Goal: Task Accomplishment & Management: Manage account settings

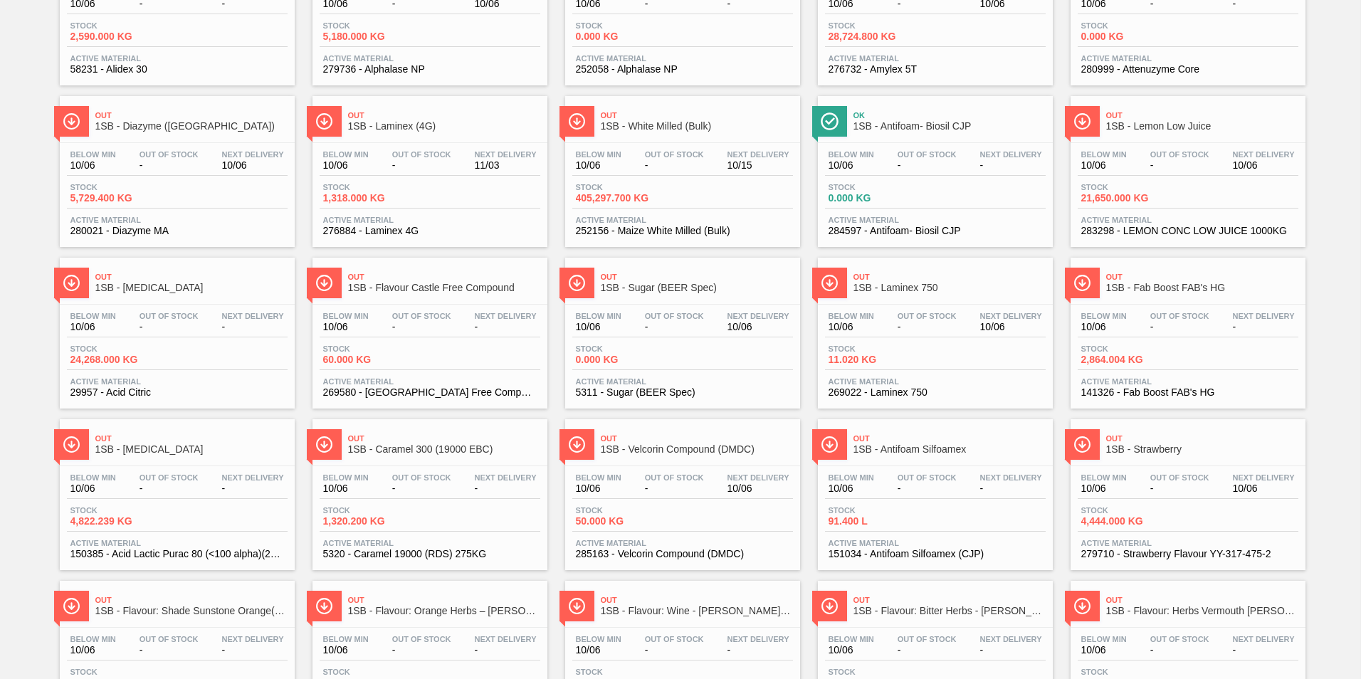
scroll to position [213, 0]
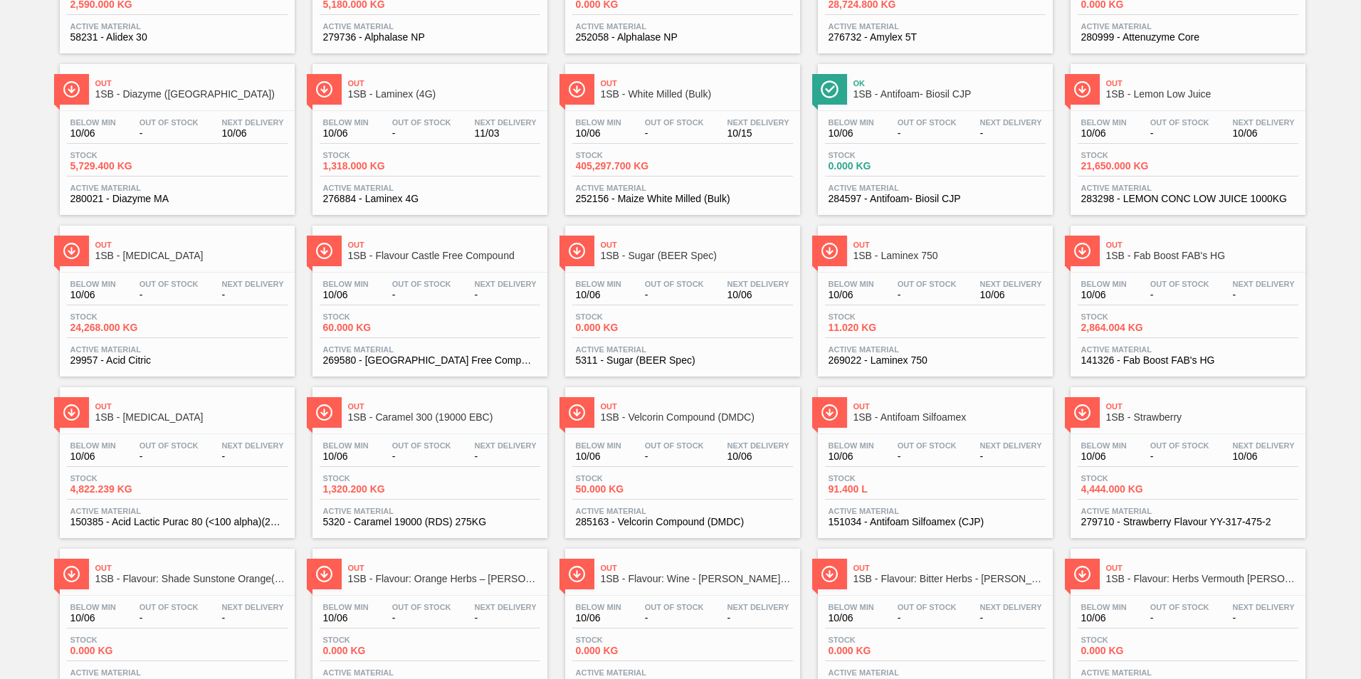
click at [706, 288] on div "Out Of Stock -" at bounding box center [674, 290] width 66 height 21
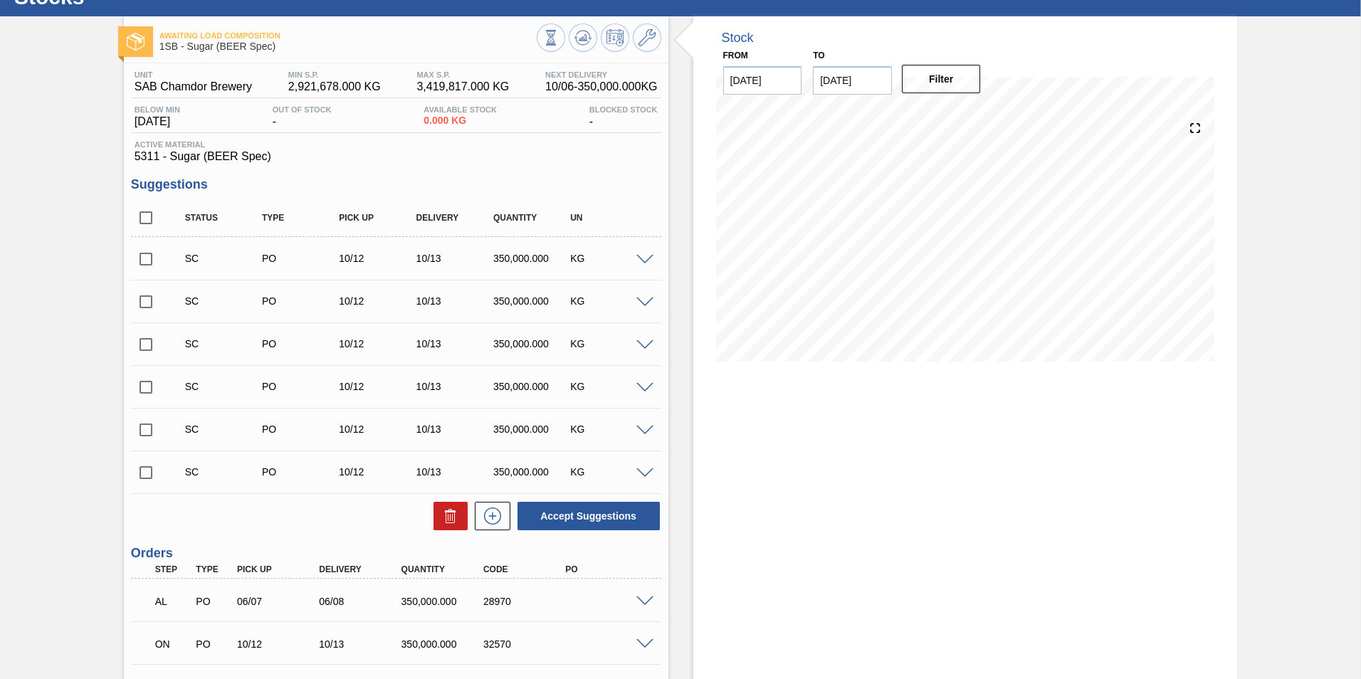
scroll to position [242, 0]
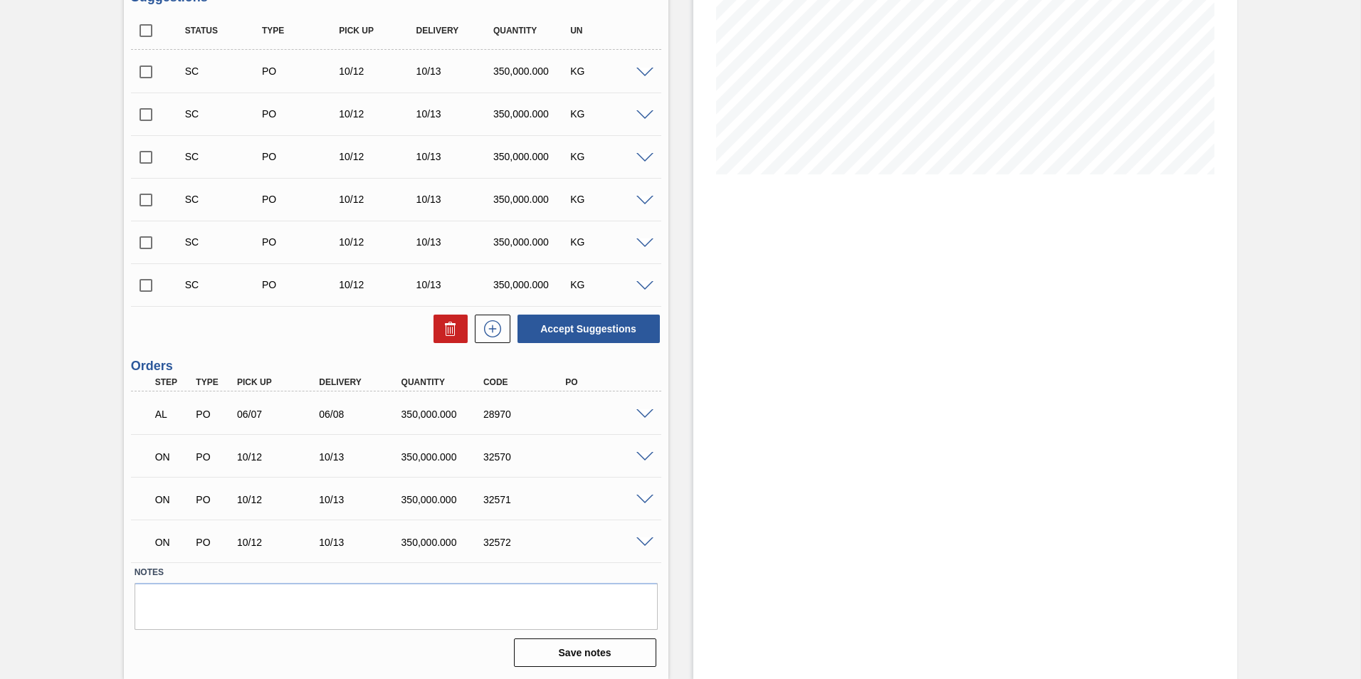
click at [636, 414] on span at bounding box center [644, 414] width 17 height 11
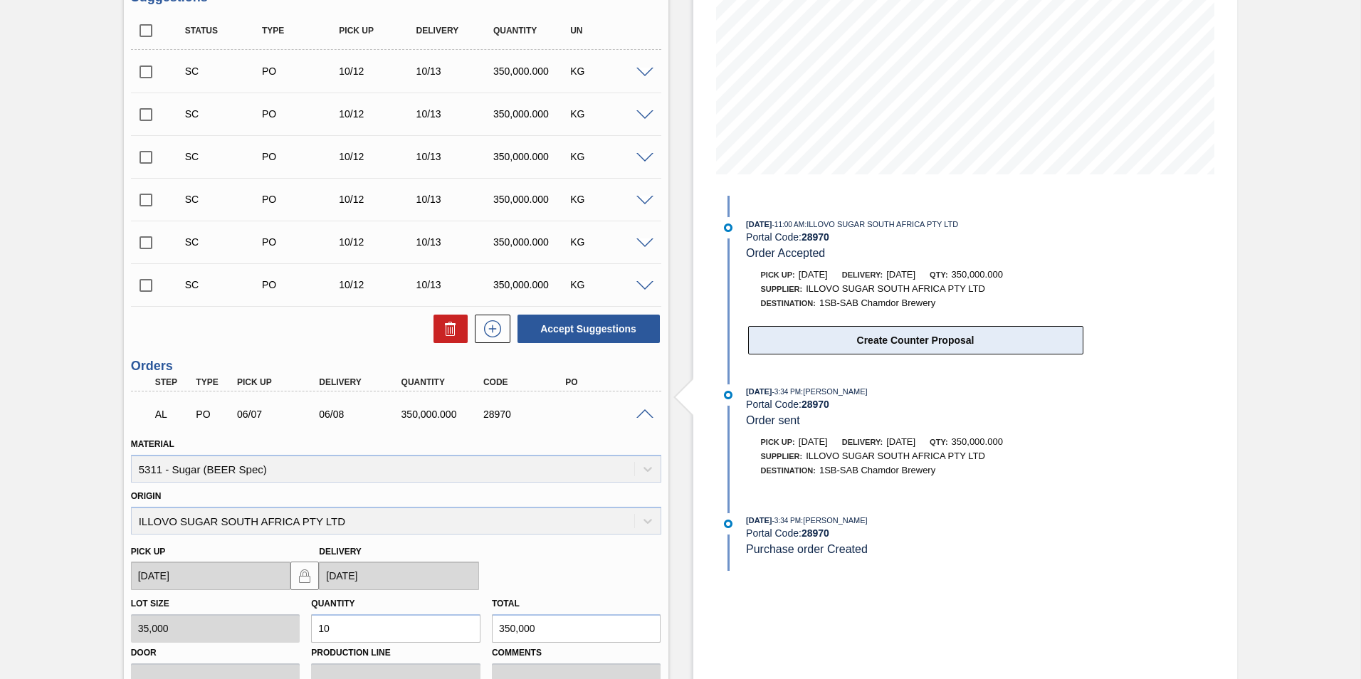
click at [896, 336] on button "Create Counter Proposal" at bounding box center [915, 340] width 335 height 28
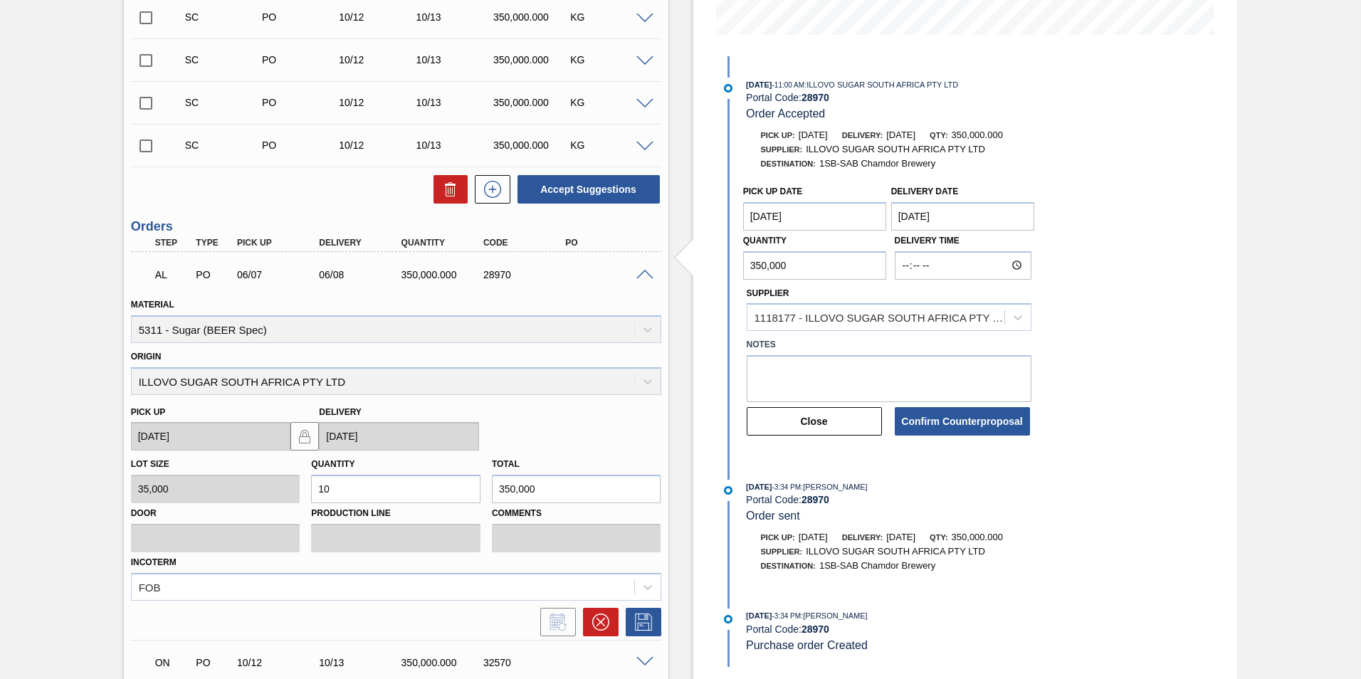
scroll to position [374, 0]
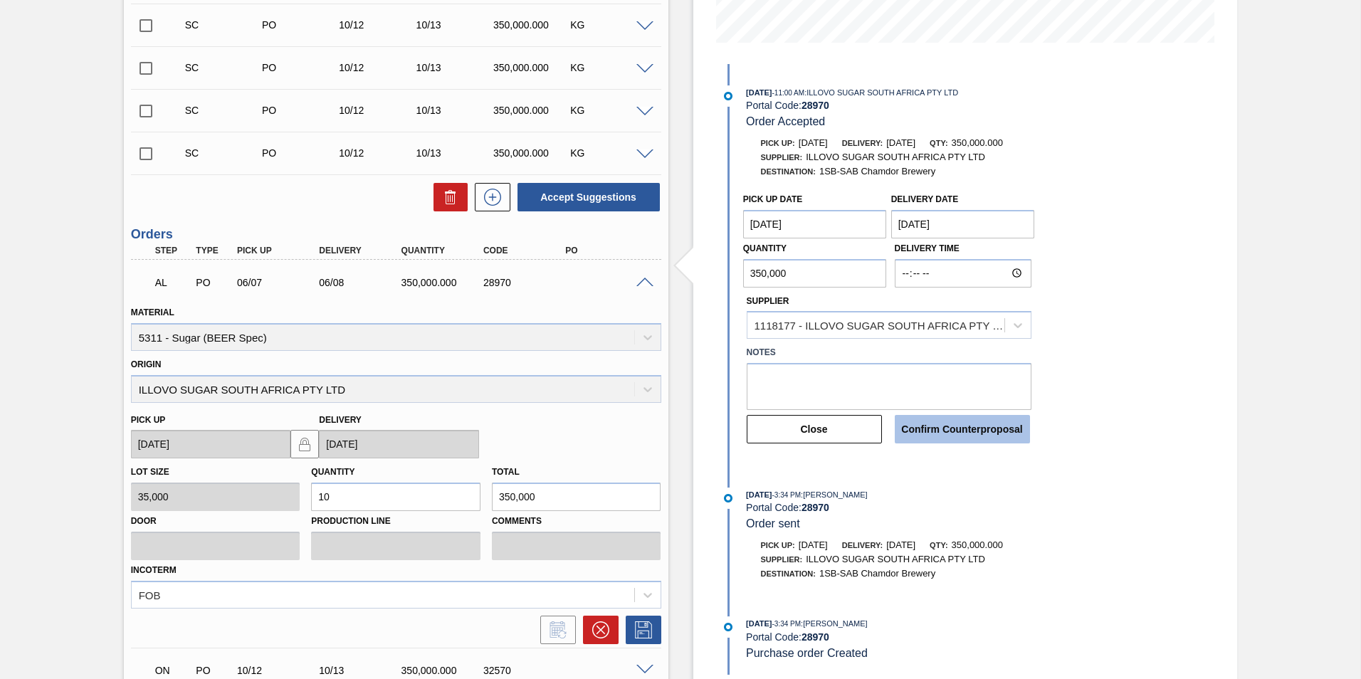
click at [924, 421] on button "Confirm Counterproposal" at bounding box center [961, 429] width 135 height 28
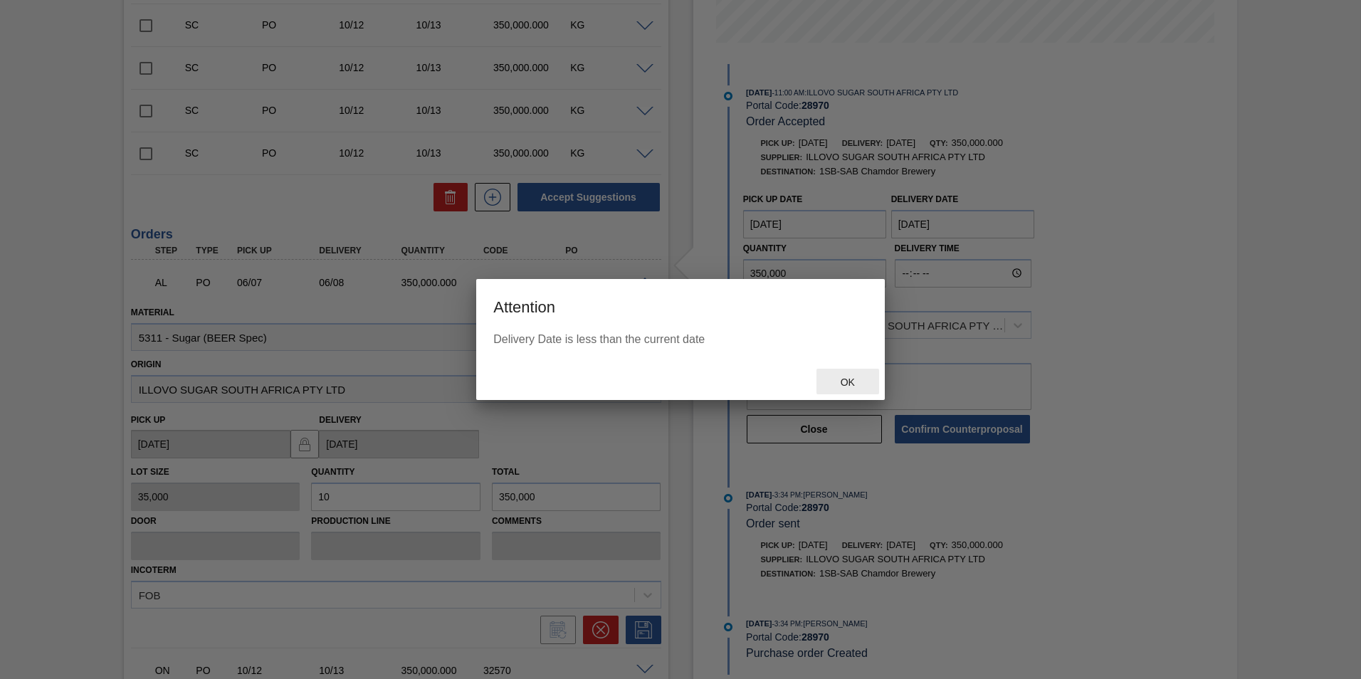
click at [863, 374] on div "Ok" at bounding box center [847, 382] width 63 height 26
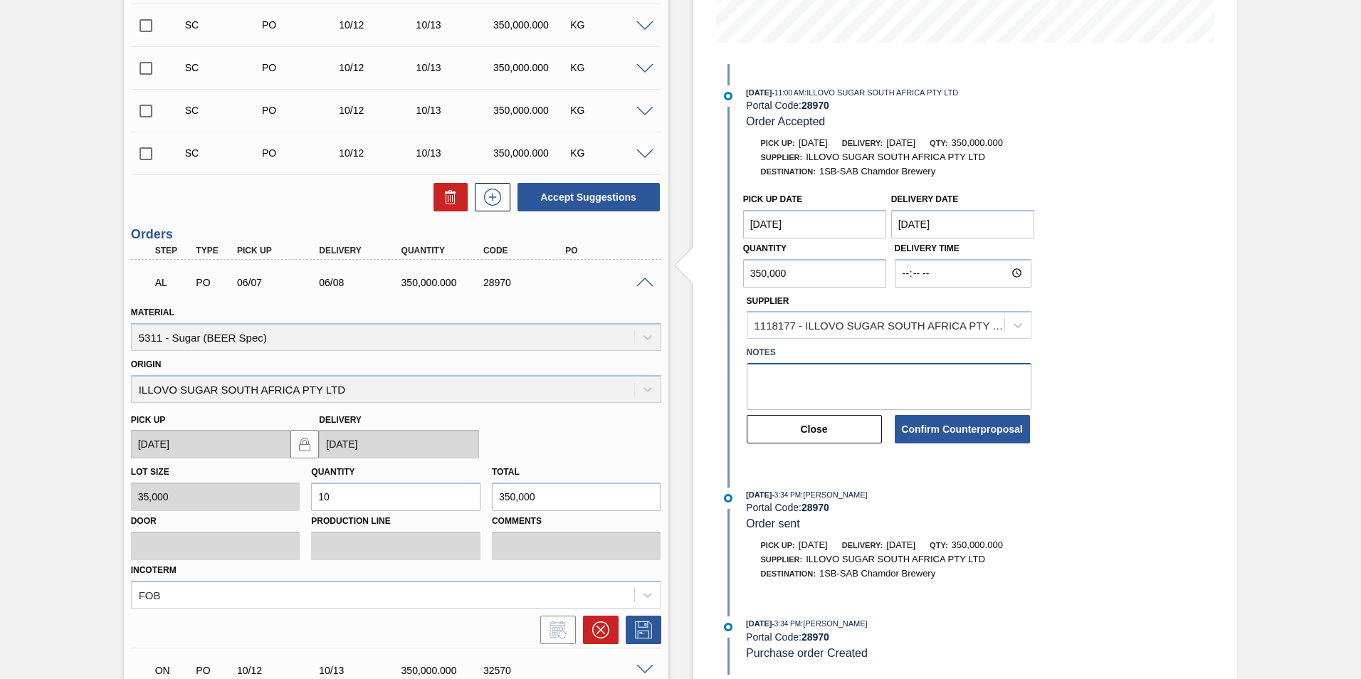
click at [764, 382] on textarea at bounding box center [888, 386] width 285 height 47
click at [931, 270] on input "Delivery Time" at bounding box center [962, 273] width 137 height 28
click at [1008, 268] on input "Delivery Time" at bounding box center [962, 273] width 137 height 28
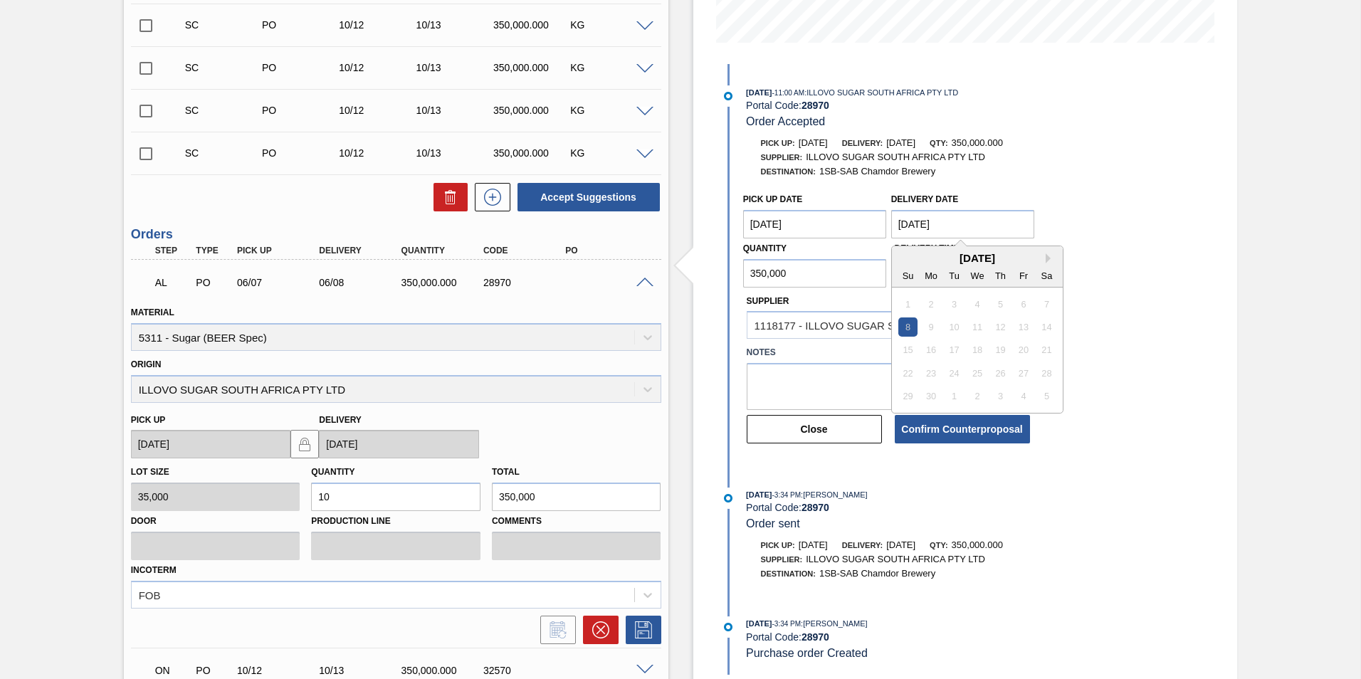
click at [960, 226] on Date "[DATE]" at bounding box center [963, 224] width 144 height 28
click at [924, 223] on Date "[DATE]" at bounding box center [963, 224] width 144 height 28
click at [921, 225] on Date "[DATE]" at bounding box center [963, 224] width 144 height 28
click at [907, 221] on Date "[DATE]" at bounding box center [963, 224] width 144 height 28
type Date "[DATE]"
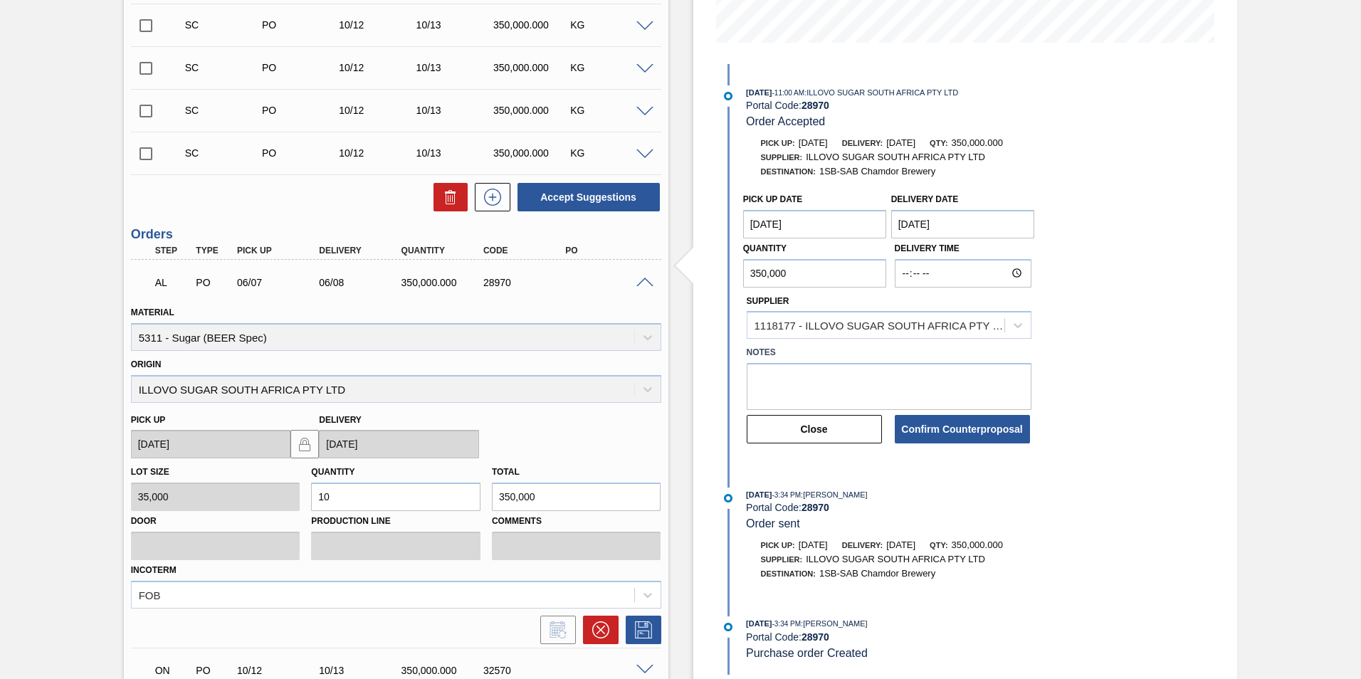
click at [941, 434] on button "Confirm Counterproposal" at bounding box center [961, 429] width 135 height 28
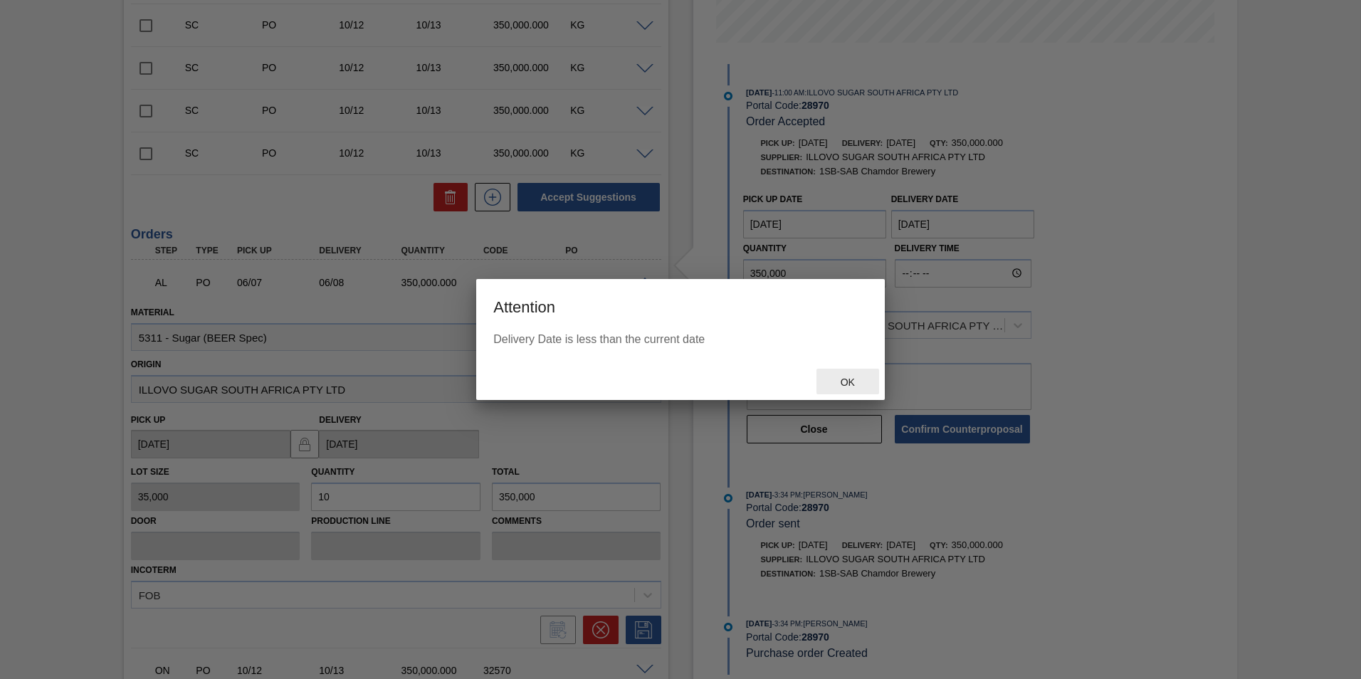
click at [849, 384] on span "Ok" at bounding box center [847, 381] width 37 height 11
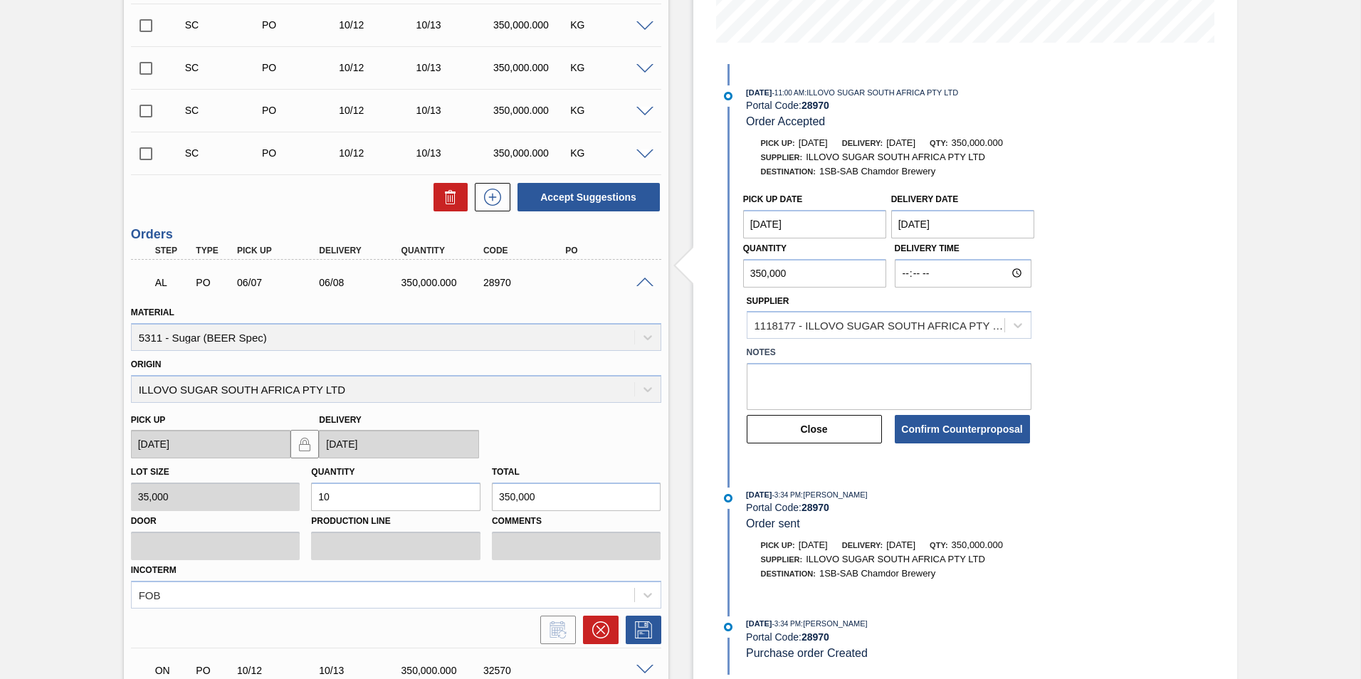
click at [778, 225] on Date "[DATE]" at bounding box center [815, 224] width 144 height 28
click at [898, 252] on div "[DATE]" at bounding box center [829, 258] width 171 height 12
click at [902, 258] on button "Next Month" at bounding box center [902, 258] width 10 height 10
click at [901, 258] on button "Next Month" at bounding box center [902, 258] width 10 height 10
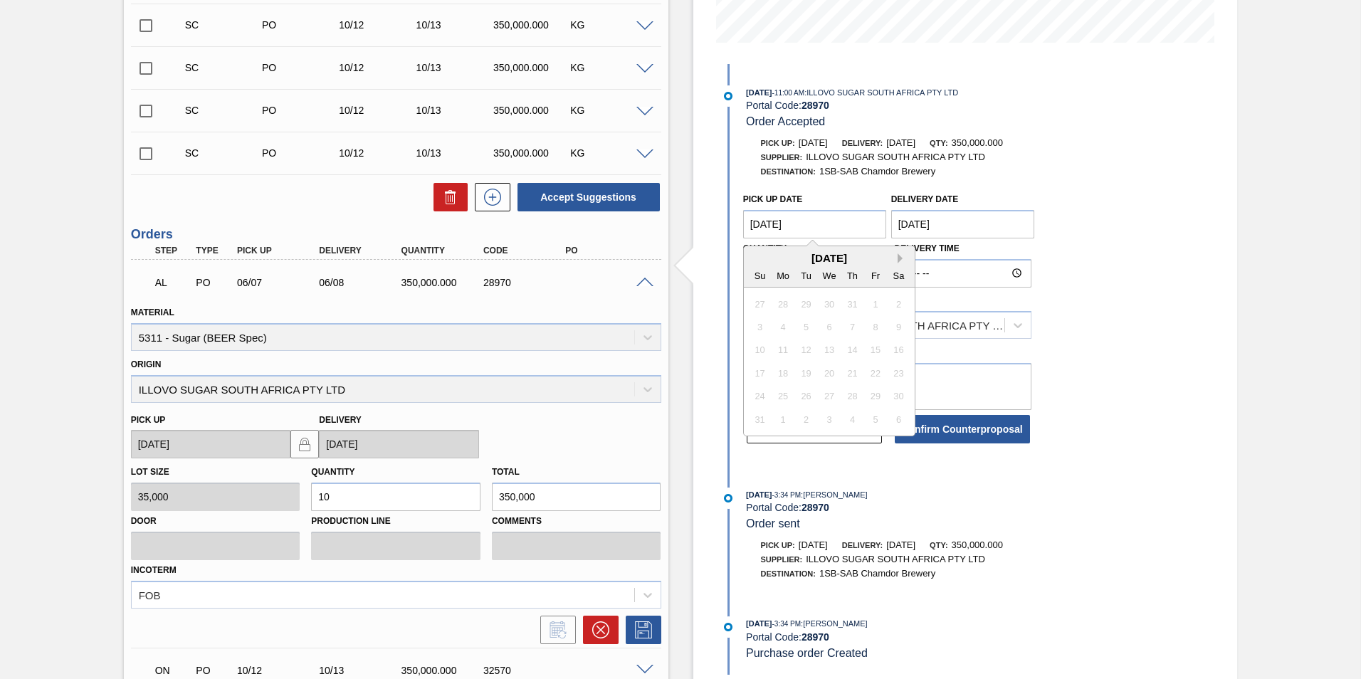
click at [901, 258] on button "Next Month" at bounding box center [902, 258] width 10 height 10
click at [805, 326] on div "7" at bounding box center [805, 326] width 19 height 19
type Date "[DATE]"
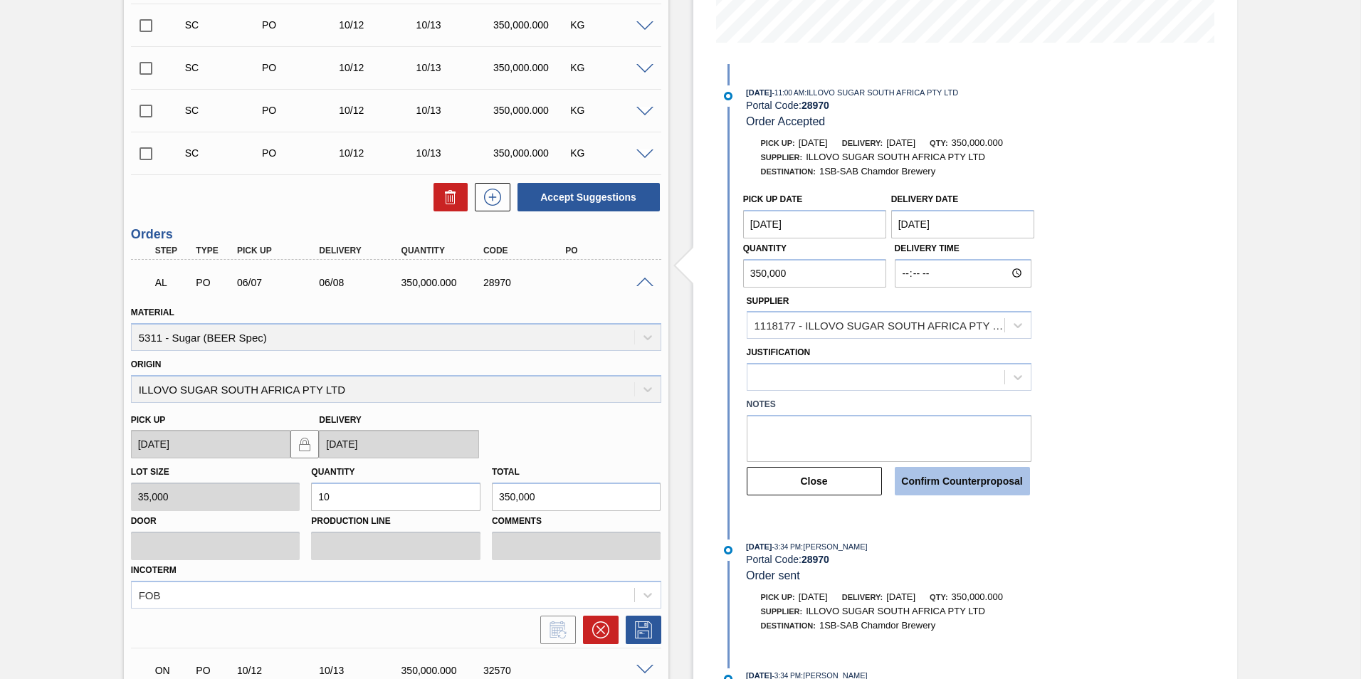
click at [995, 489] on button "Confirm Counterproposal" at bounding box center [961, 481] width 135 height 28
click at [991, 479] on button "Confirm Counterproposal" at bounding box center [961, 481] width 135 height 28
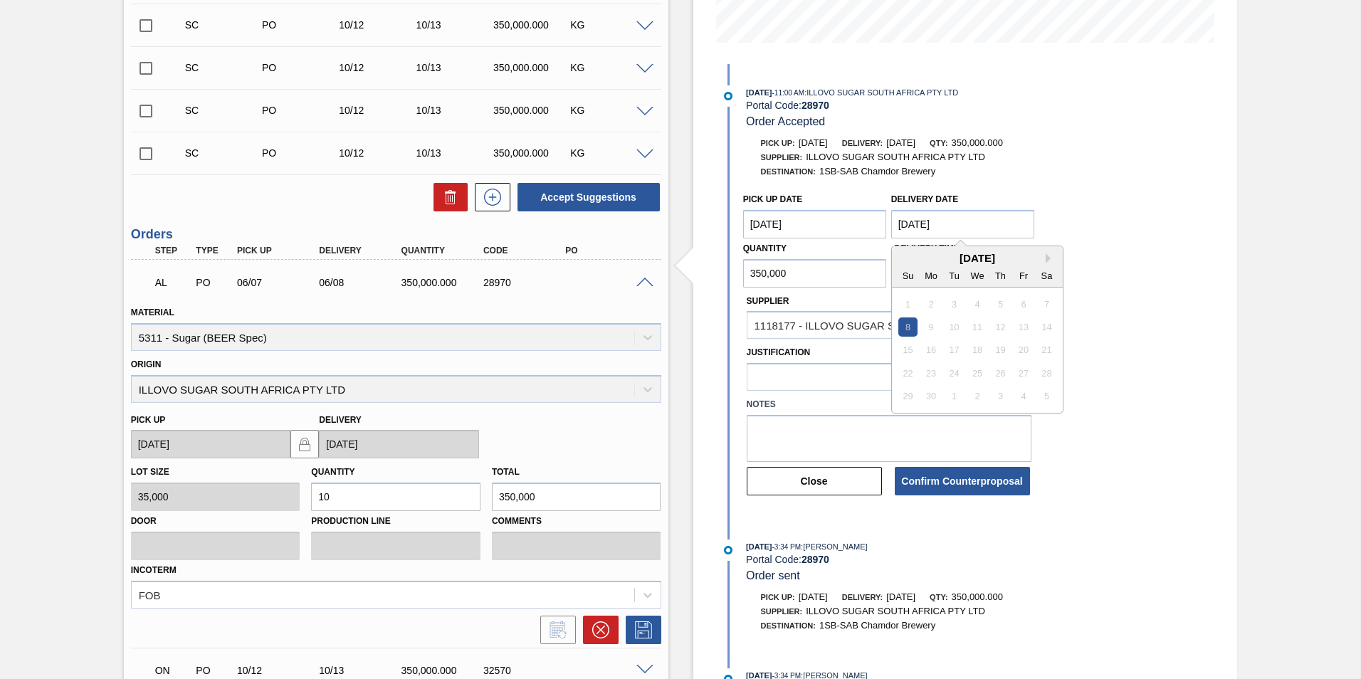
click at [921, 223] on Date "[DATE]" at bounding box center [963, 224] width 144 height 28
click at [907, 221] on Date "[DATE]" at bounding box center [963, 224] width 144 height 28
type Date "[DATE]"
click at [1030, 327] on div "10" at bounding box center [1022, 326] width 19 height 19
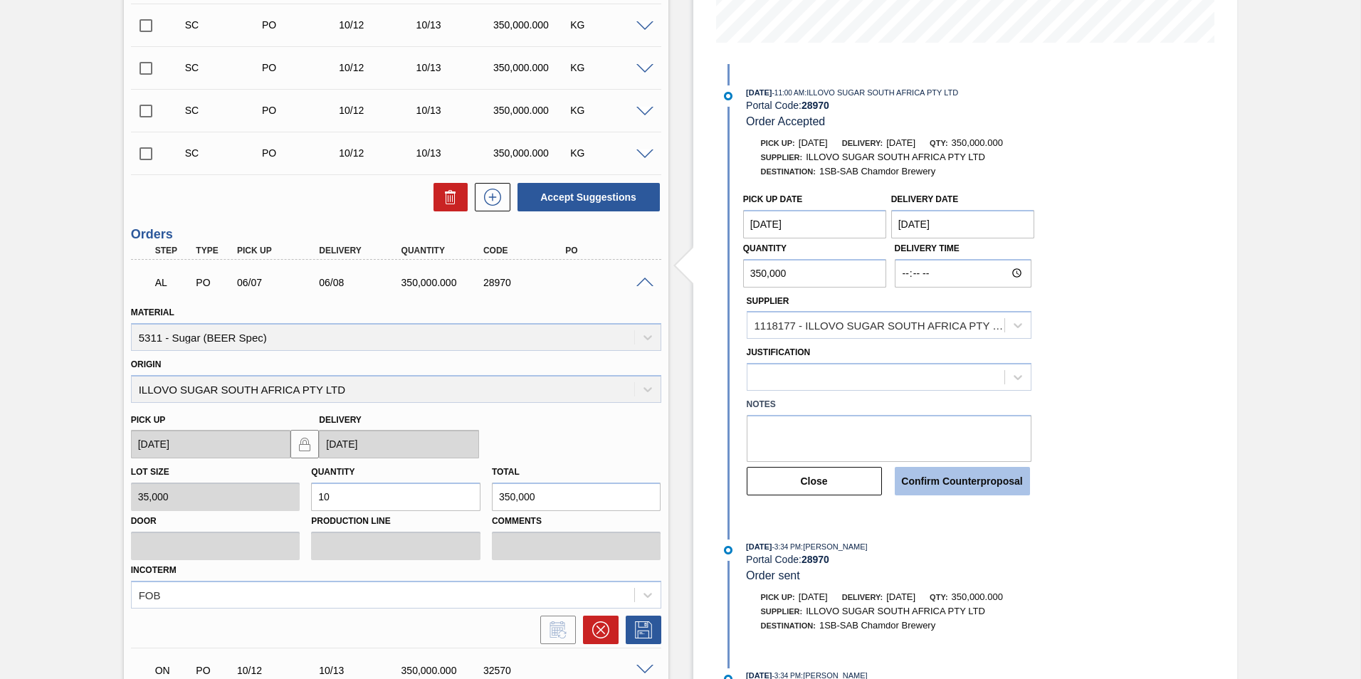
click at [990, 482] on button "Confirm Counterproposal" at bounding box center [961, 481] width 135 height 28
click at [810, 370] on div at bounding box center [875, 377] width 257 height 21
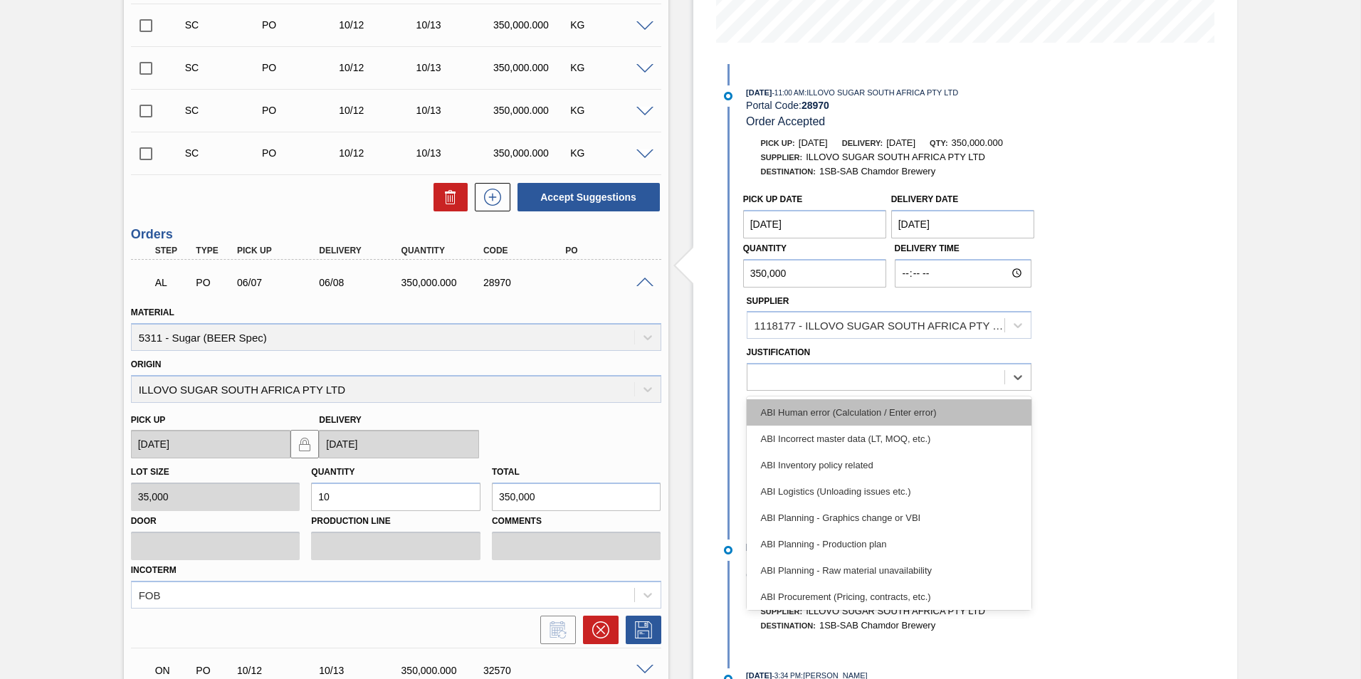
click at [846, 419] on div "ABI Human error (Calculation / Enter error)" at bounding box center [888, 412] width 285 height 26
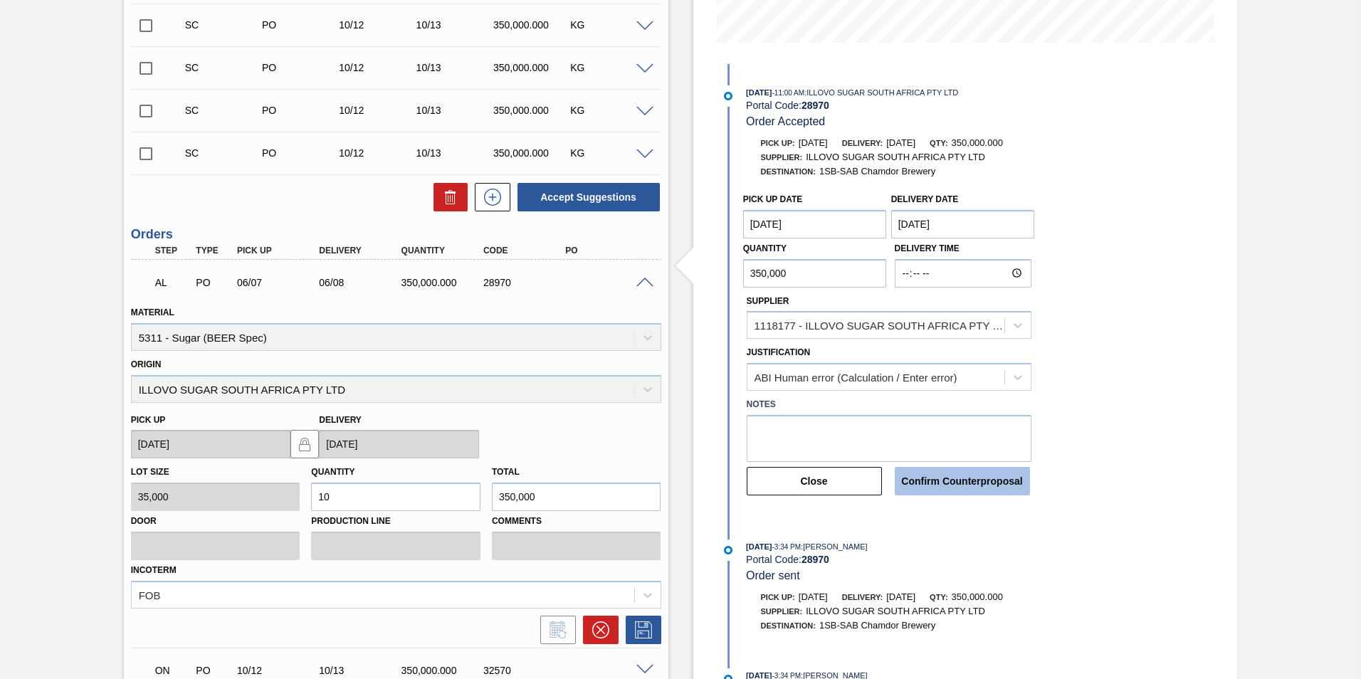
click at [949, 474] on button "Confirm Counterproposal" at bounding box center [961, 481] width 135 height 28
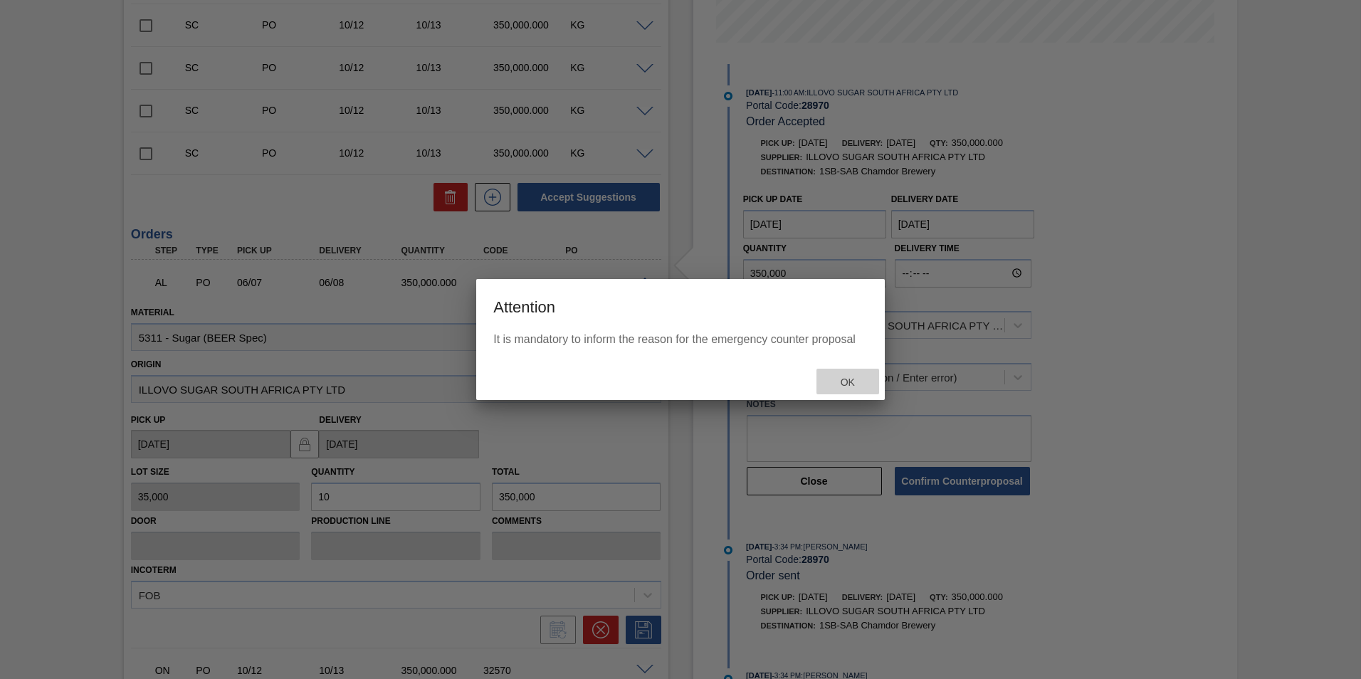
click at [850, 381] on span "Ok" at bounding box center [847, 381] width 37 height 11
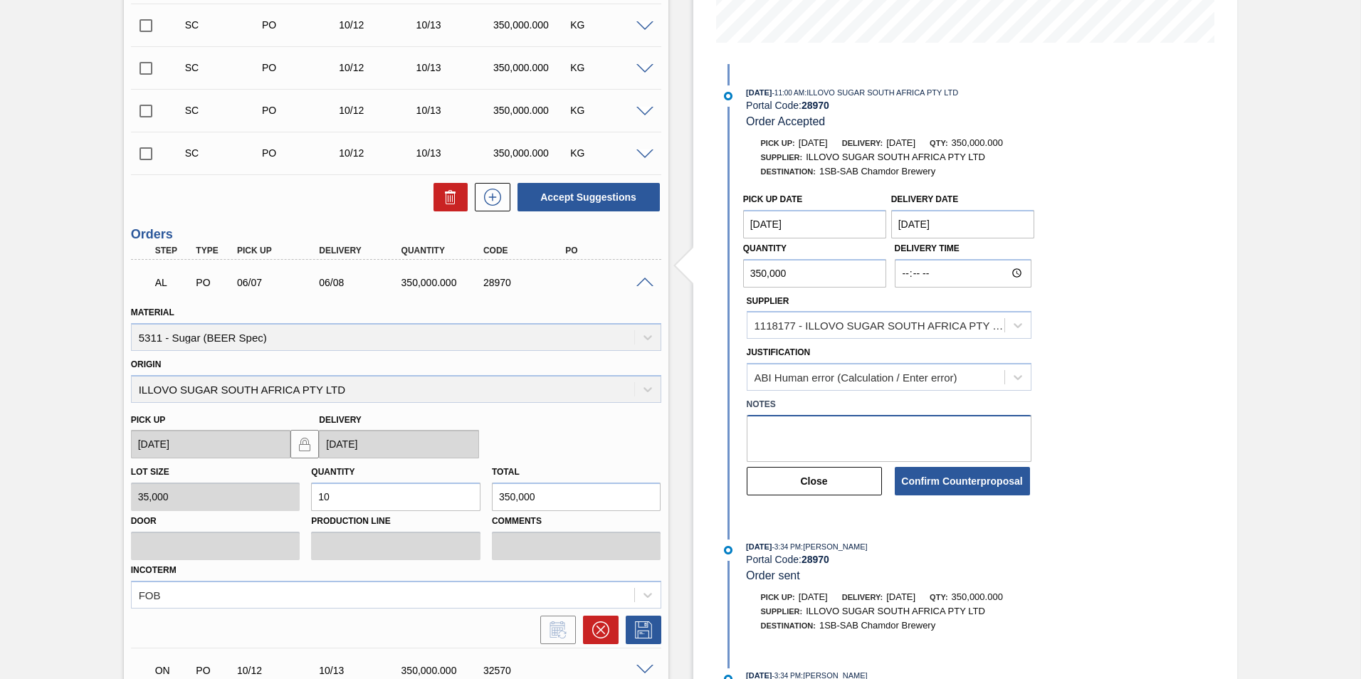
click at [849, 435] on textarea at bounding box center [888, 438] width 285 height 47
type textarea "Error in date"
click at [937, 485] on button "Confirm Counterproposal" at bounding box center [961, 481] width 135 height 28
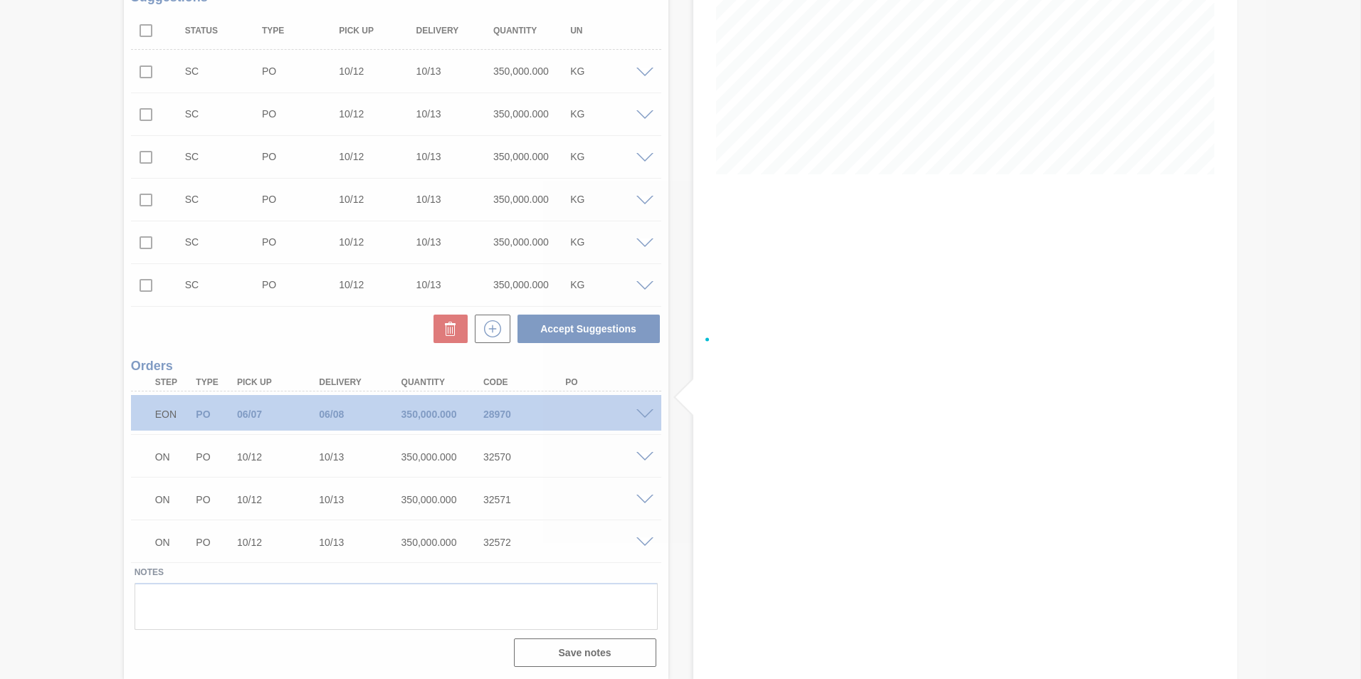
scroll to position [242, 0]
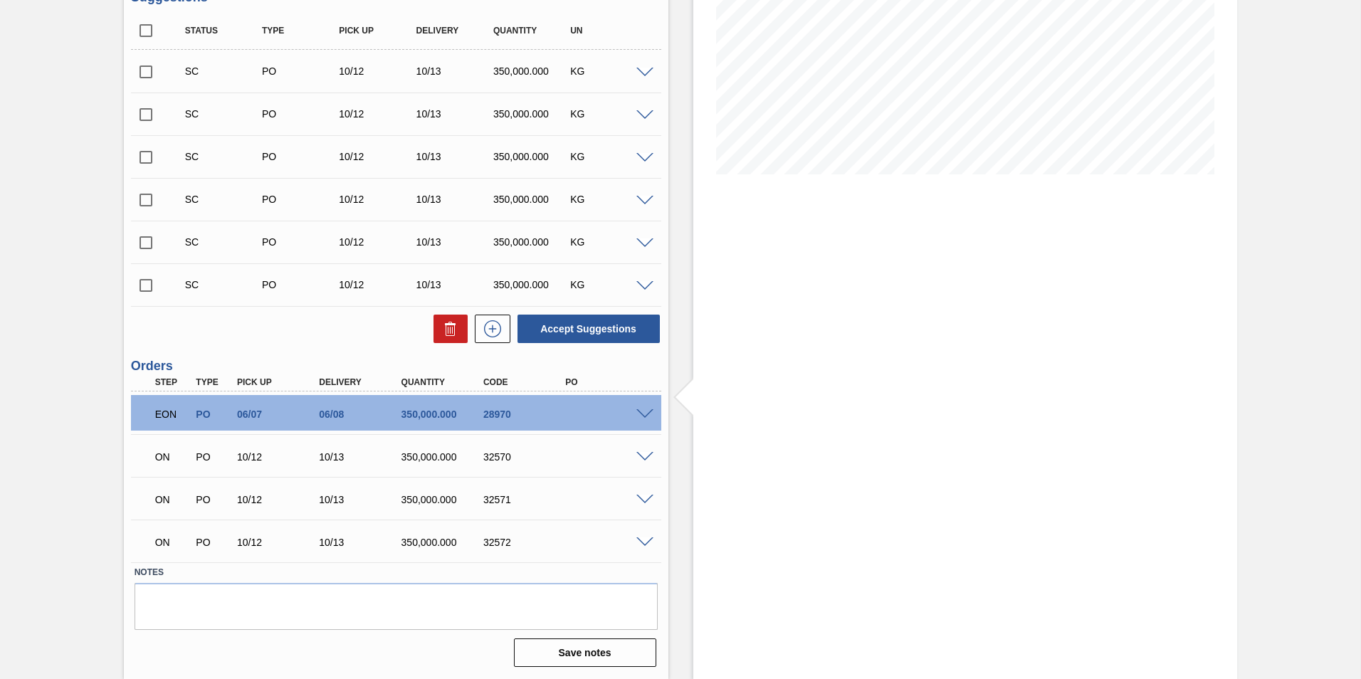
click at [648, 455] on span at bounding box center [644, 457] width 17 height 11
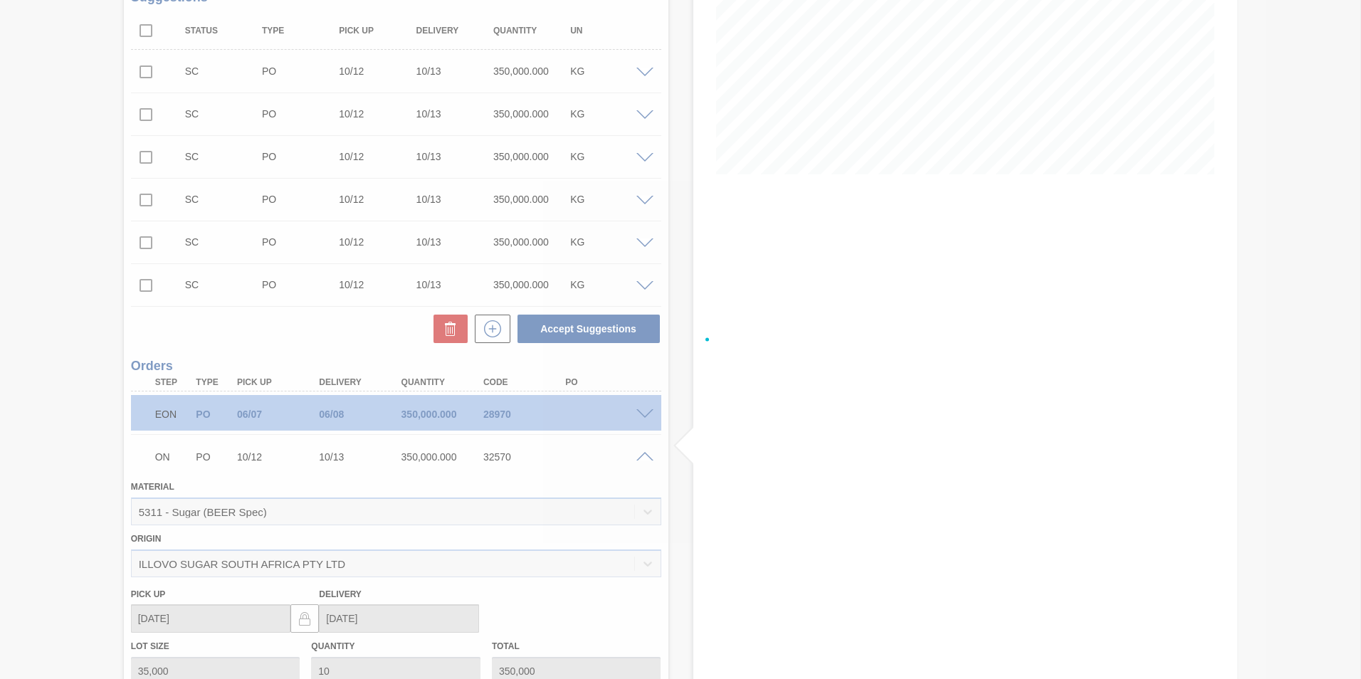
scroll to position [374, 0]
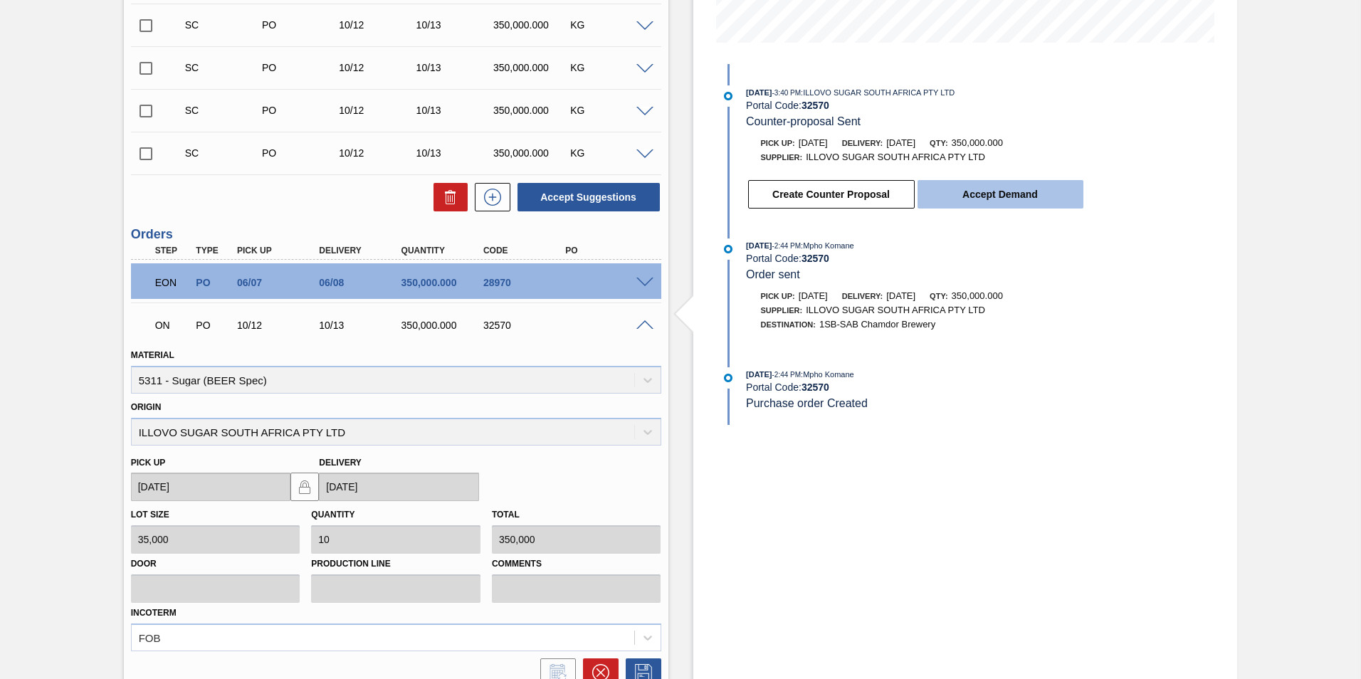
click at [956, 190] on button "Accept Demand" at bounding box center [1000, 194] width 166 height 28
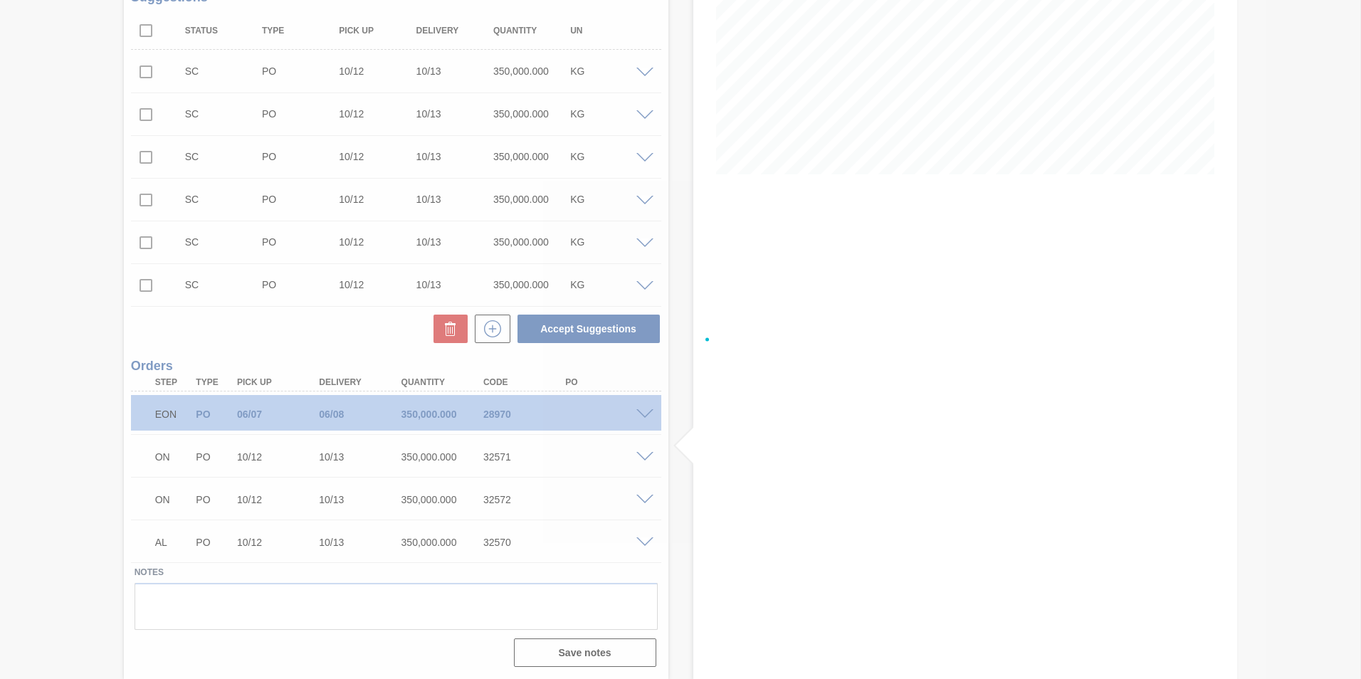
scroll to position [242, 0]
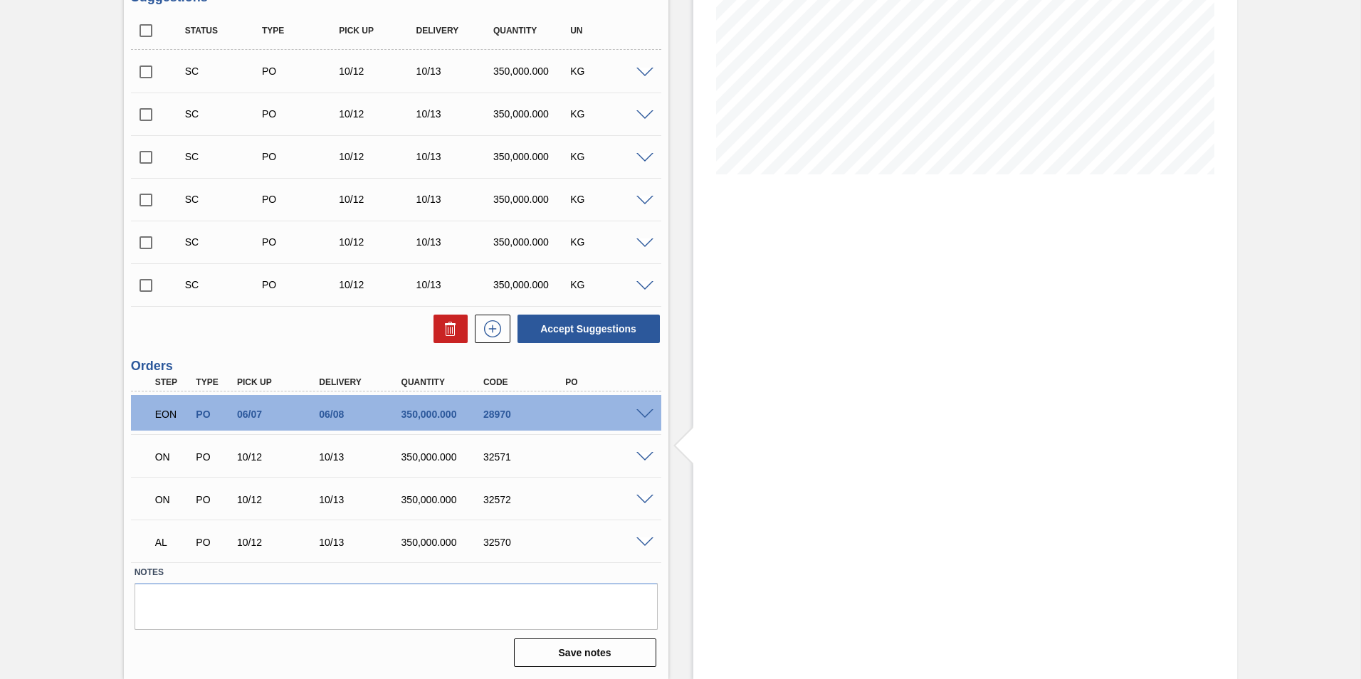
click at [646, 495] on span at bounding box center [644, 500] width 17 height 11
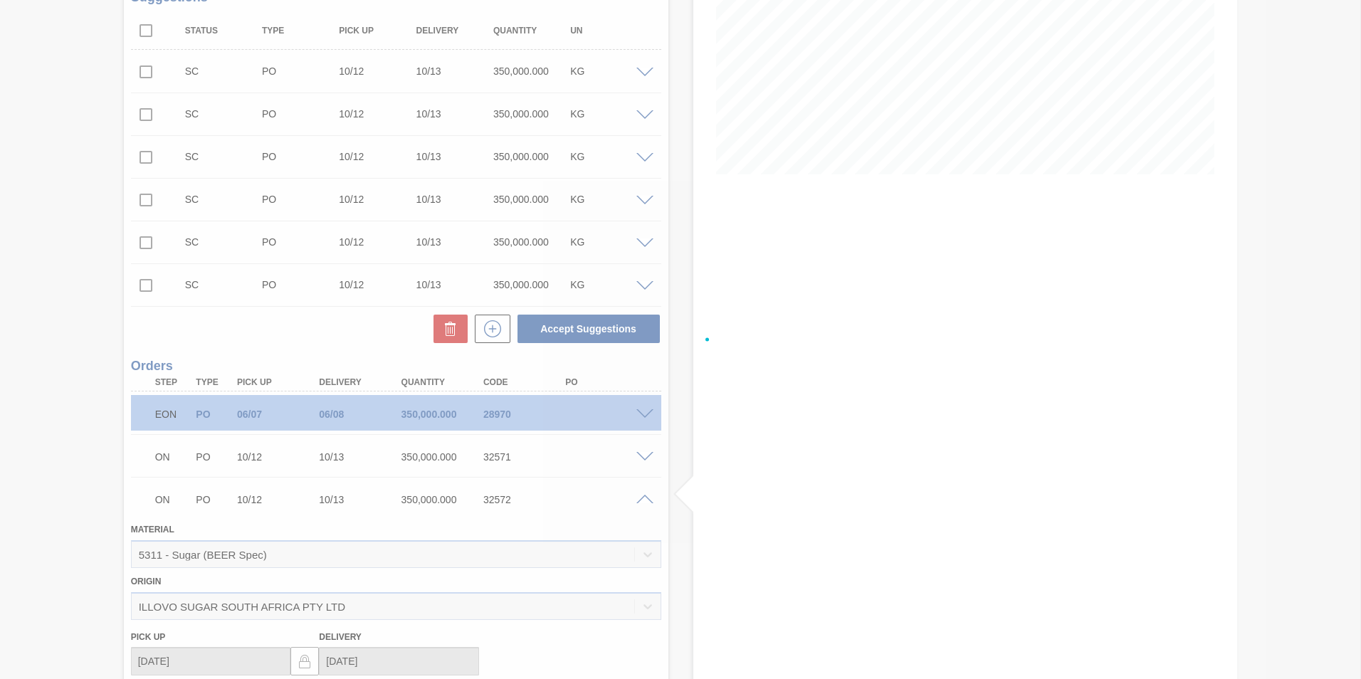
scroll to position [374, 0]
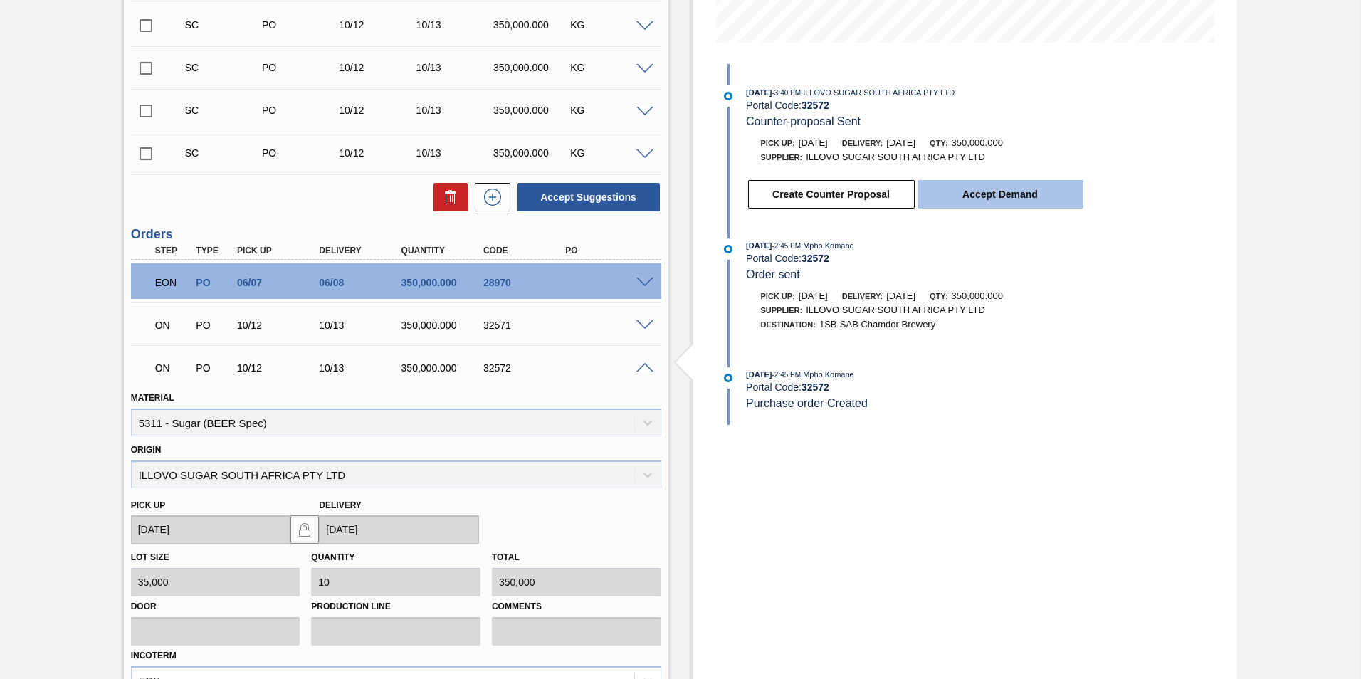
click at [1008, 196] on button "Accept Demand" at bounding box center [1000, 194] width 166 height 28
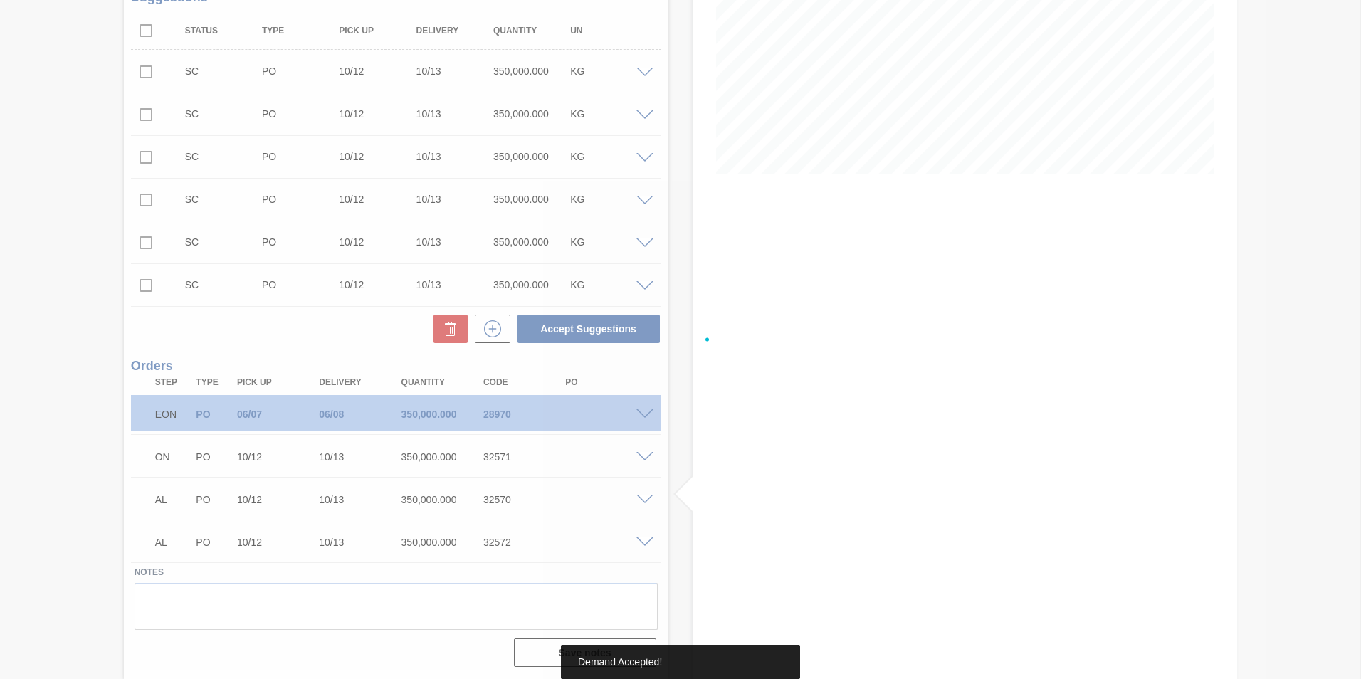
scroll to position [242, 0]
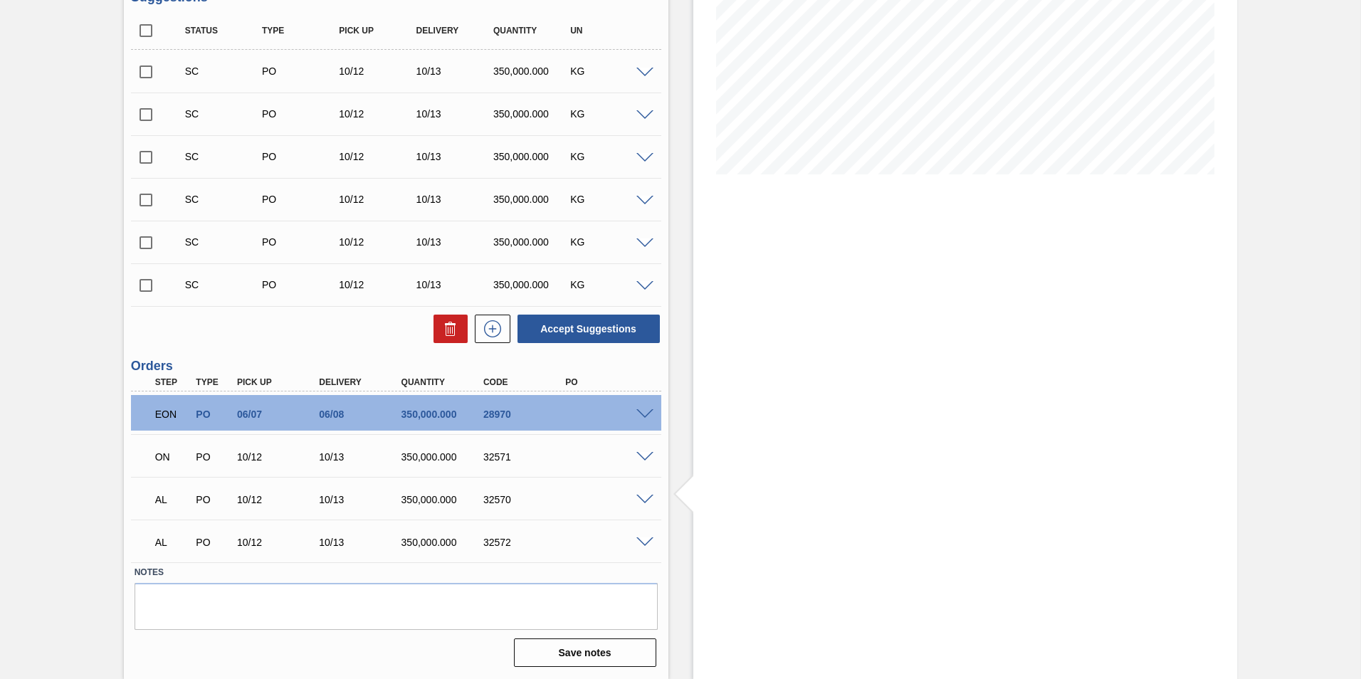
click at [643, 543] on span at bounding box center [644, 542] width 17 height 11
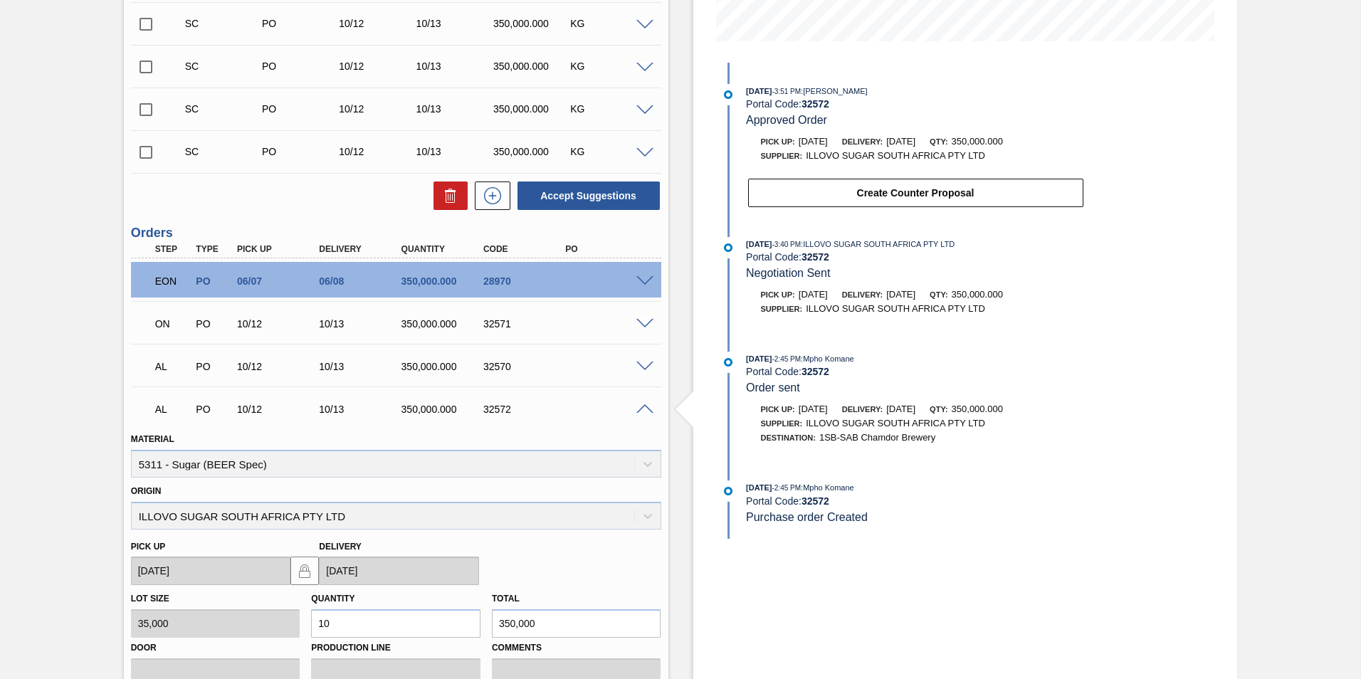
scroll to position [374, 0]
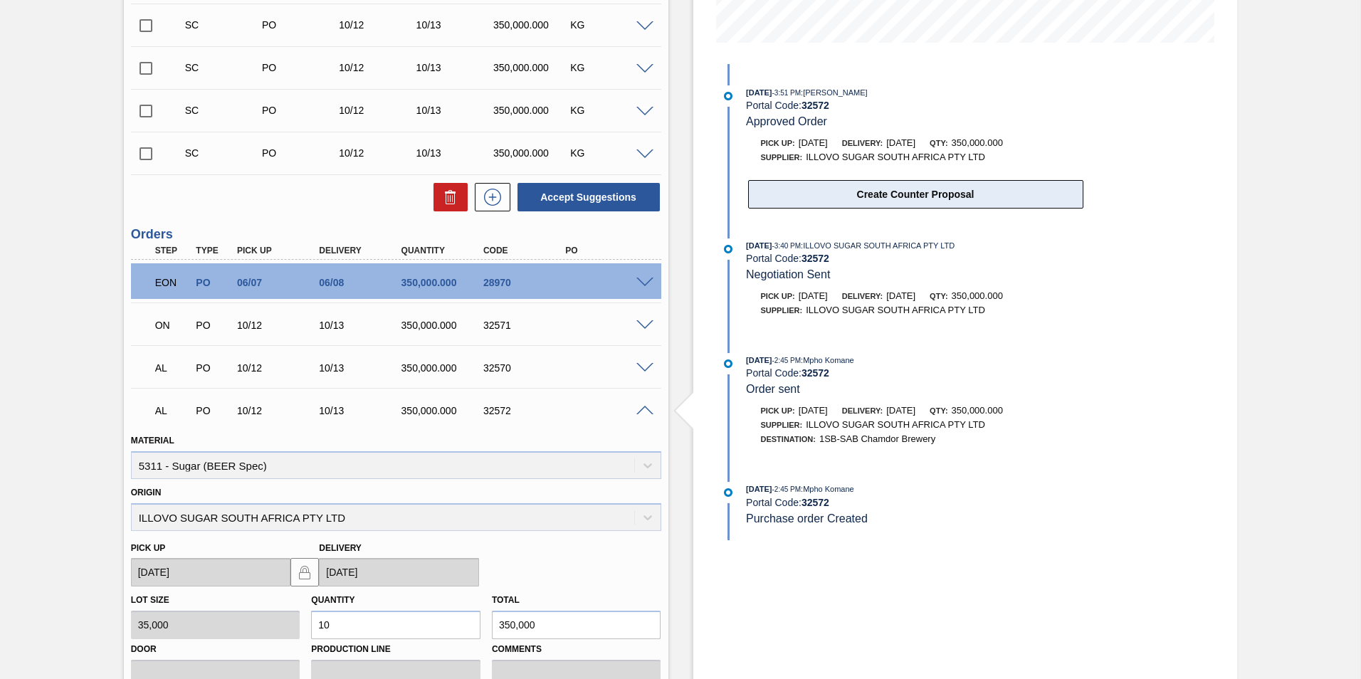
click at [870, 196] on button "Create Counter Proposal" at bounding box center [915, 194] width 335 height 28
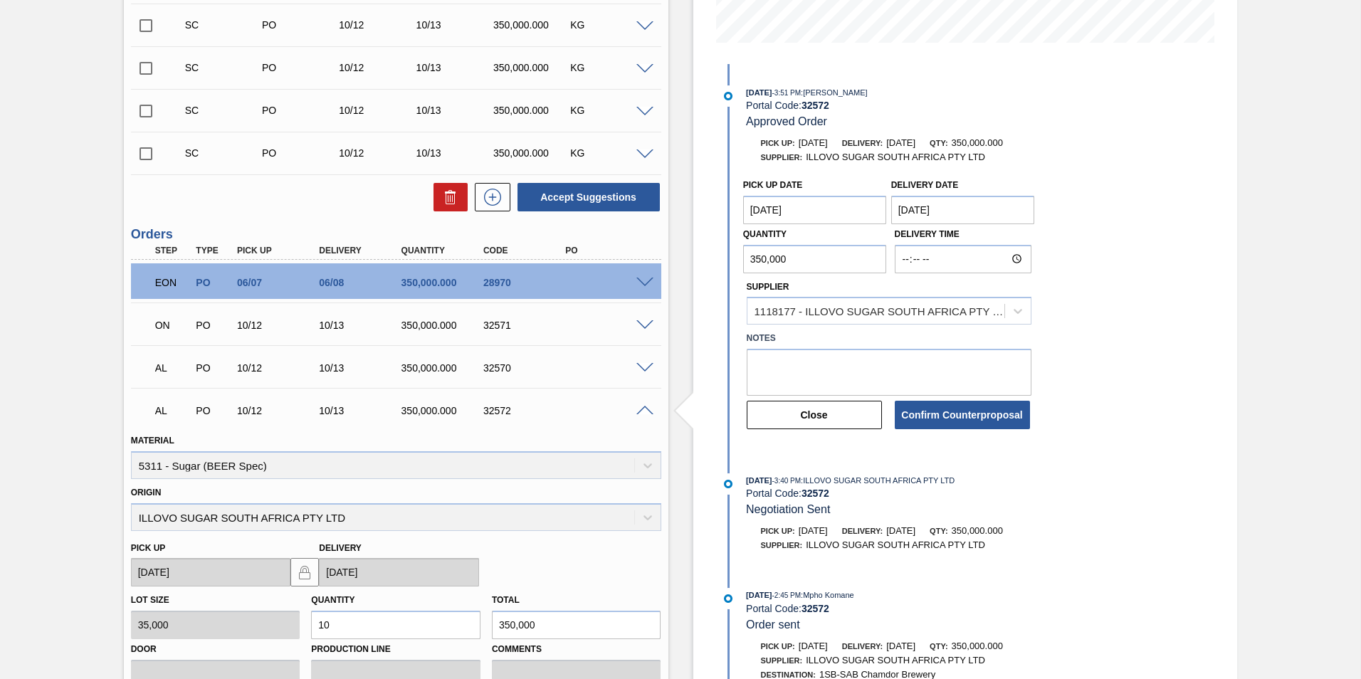
click at [773, 208] on Date "[DATE]" at bounding box center [815, 210] width 144 height 28
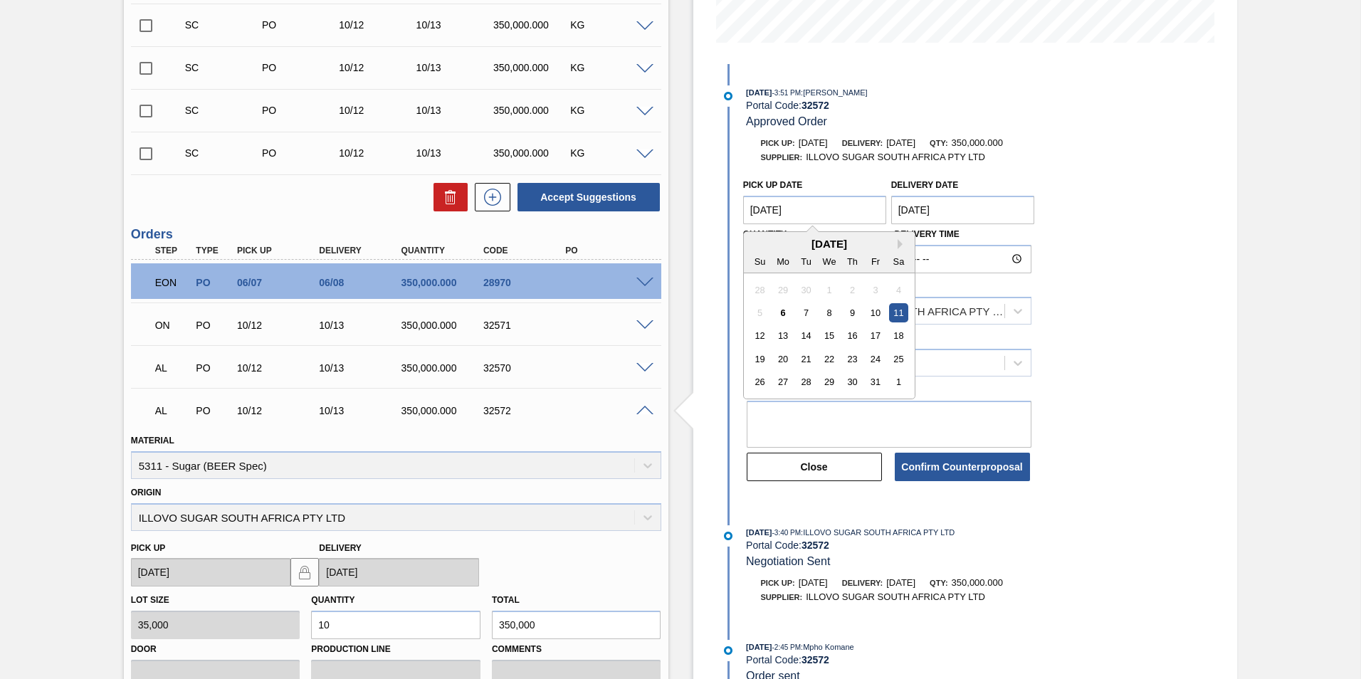
type Date "[DATE]"
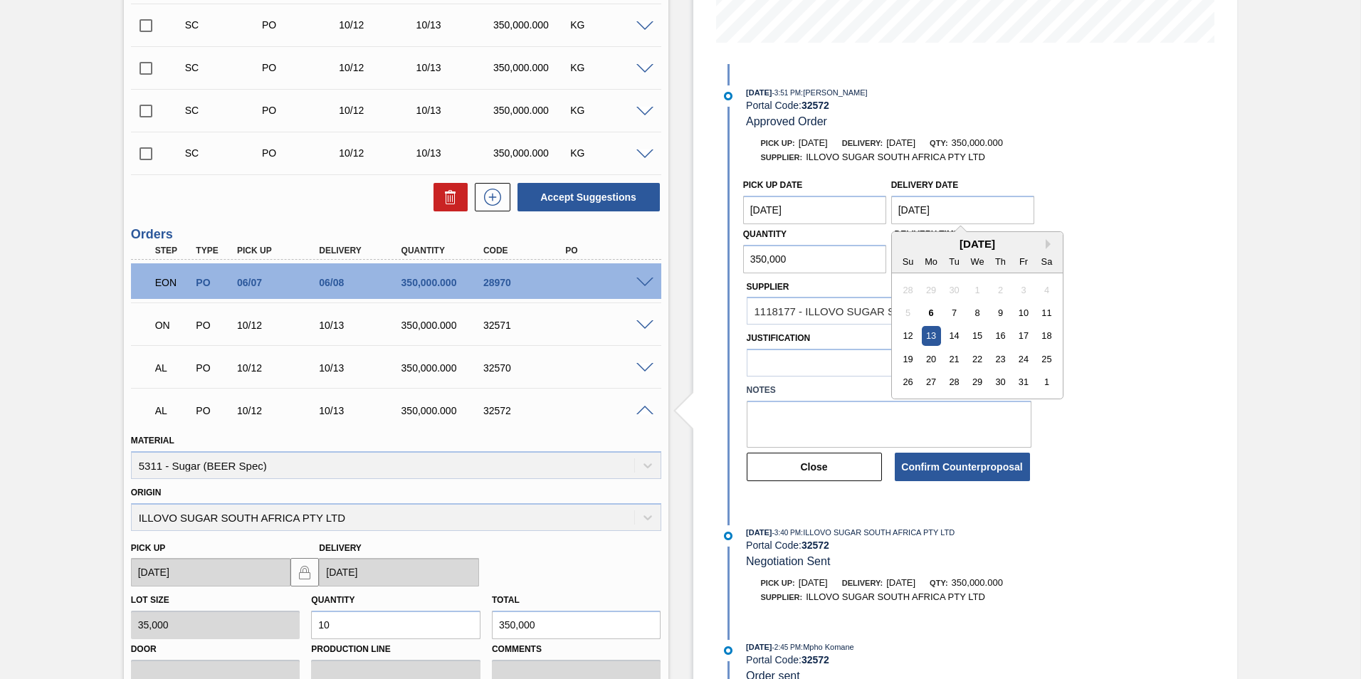
click at [963, 209] on Date "[DATE]" at bounding box center [963, 210] width 144 height 28
click at [922, 208] on Date "[DATE]" at bounding box center [963, 210] width 144 height 28
type Date "[DATE]"
click at [976, 467] on button "Confirm Counterproposal" at bounding box center [961, 467] width 135 height 28
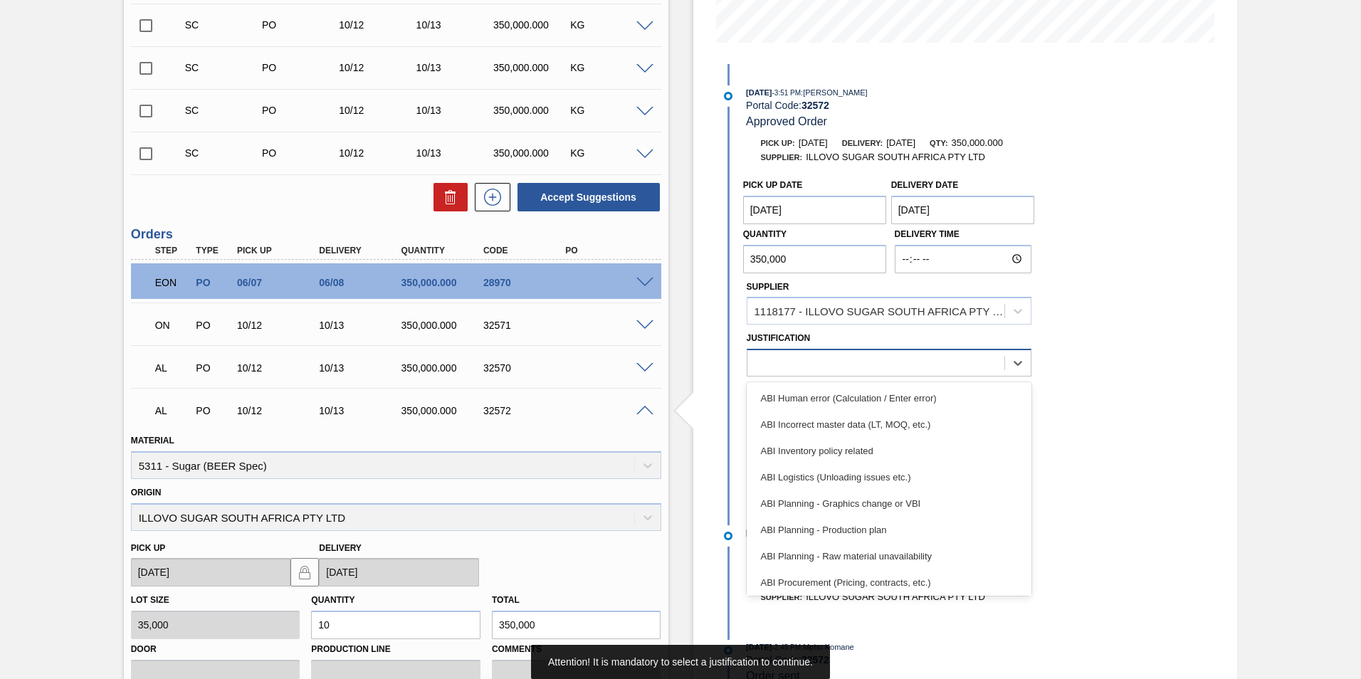
click at [907, 369] on div at bounding box center [875, 363] width 257 height 21
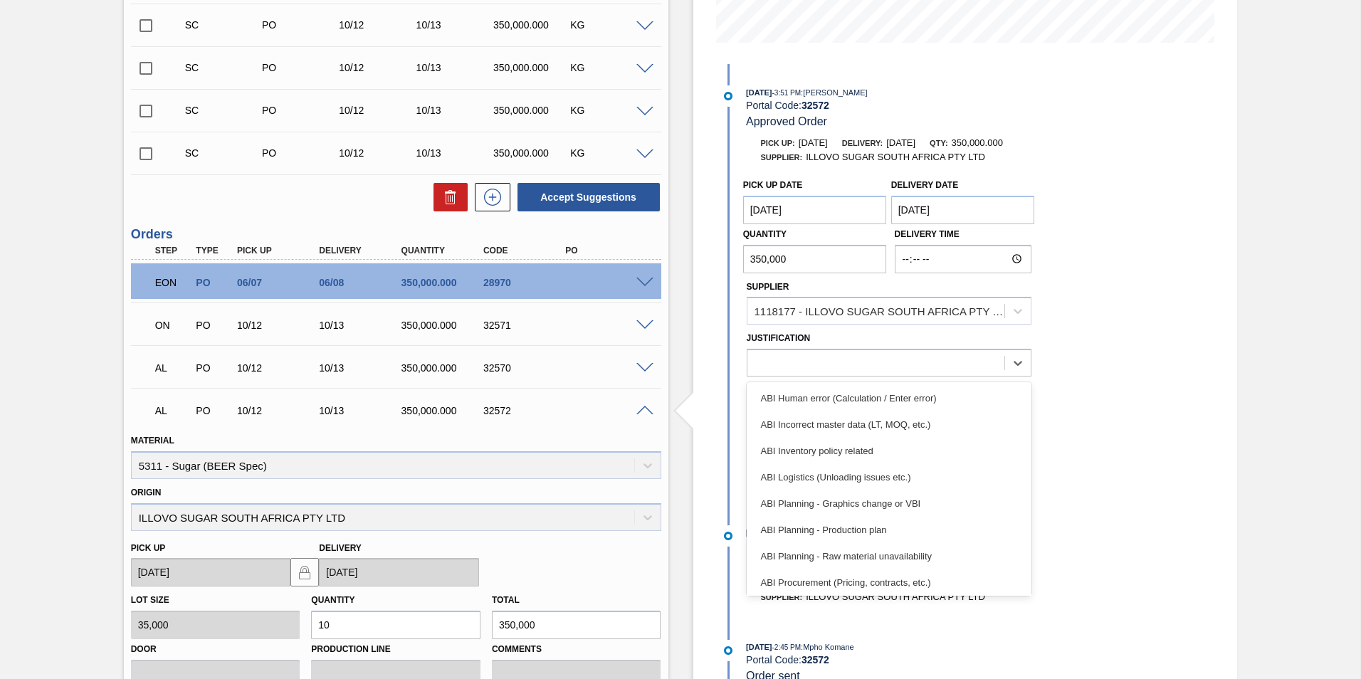
click at [881, 531] on div "ABI Planning - Production plan" at bounding box center [888, 530] width 285 height 26
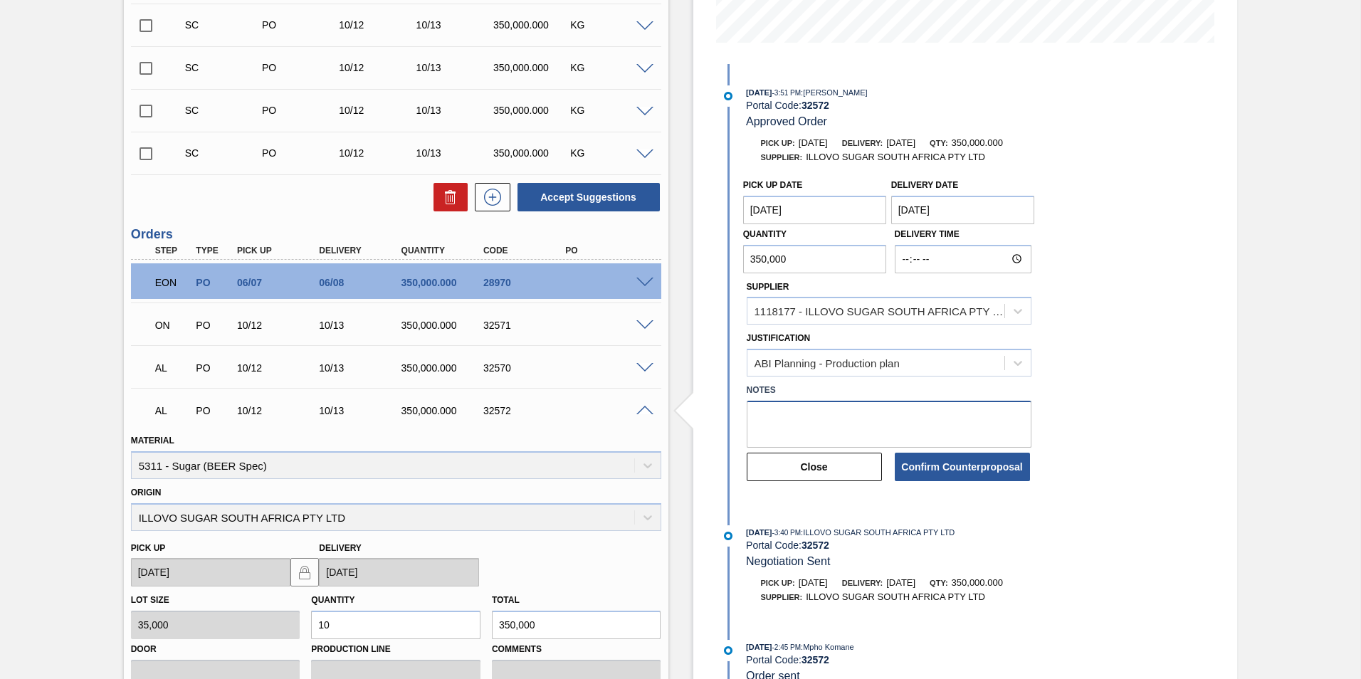
click at [828, 428] on textarea at bounding box center [888, 424] width 285 height 47
type textarea "error in date"
click at [956, 462] on button "Confirm Counterproposal" at bounding box center [961, 467] width 135 height 28
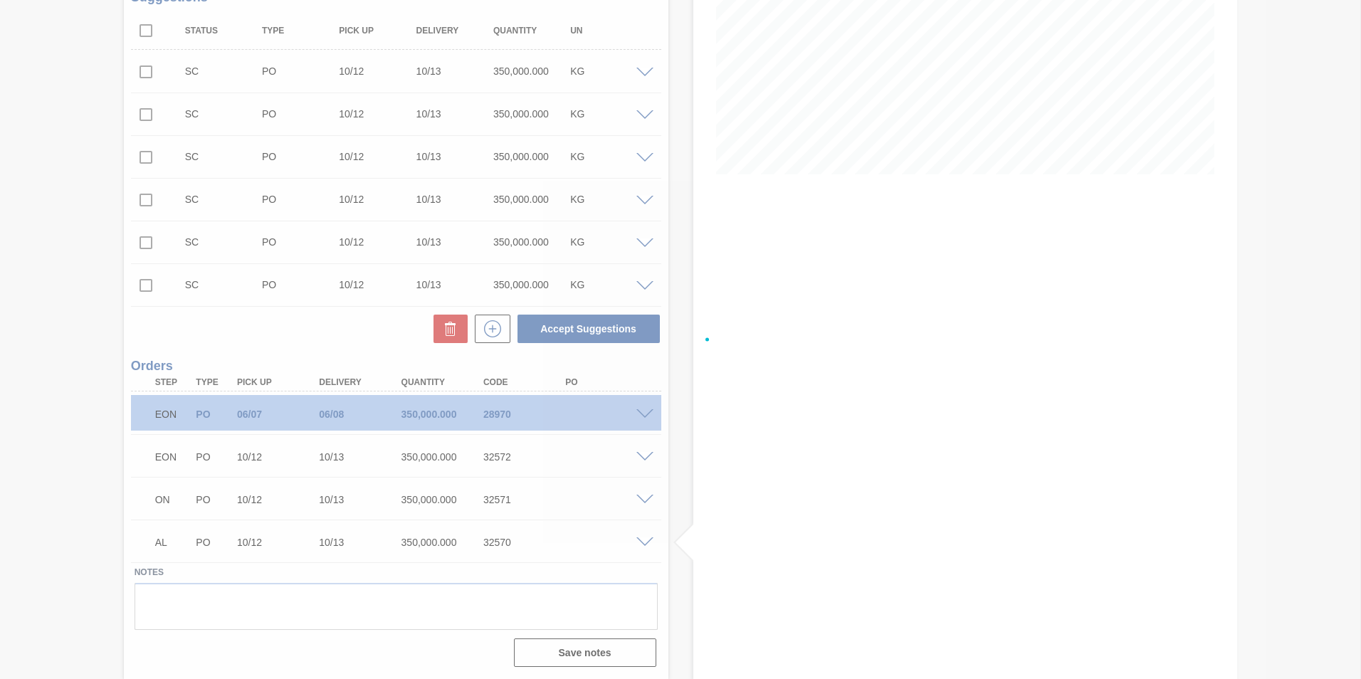
scroll to position [242, 0]
